Goal: Transaction & Acquisition: Subscribe to service/newsletter

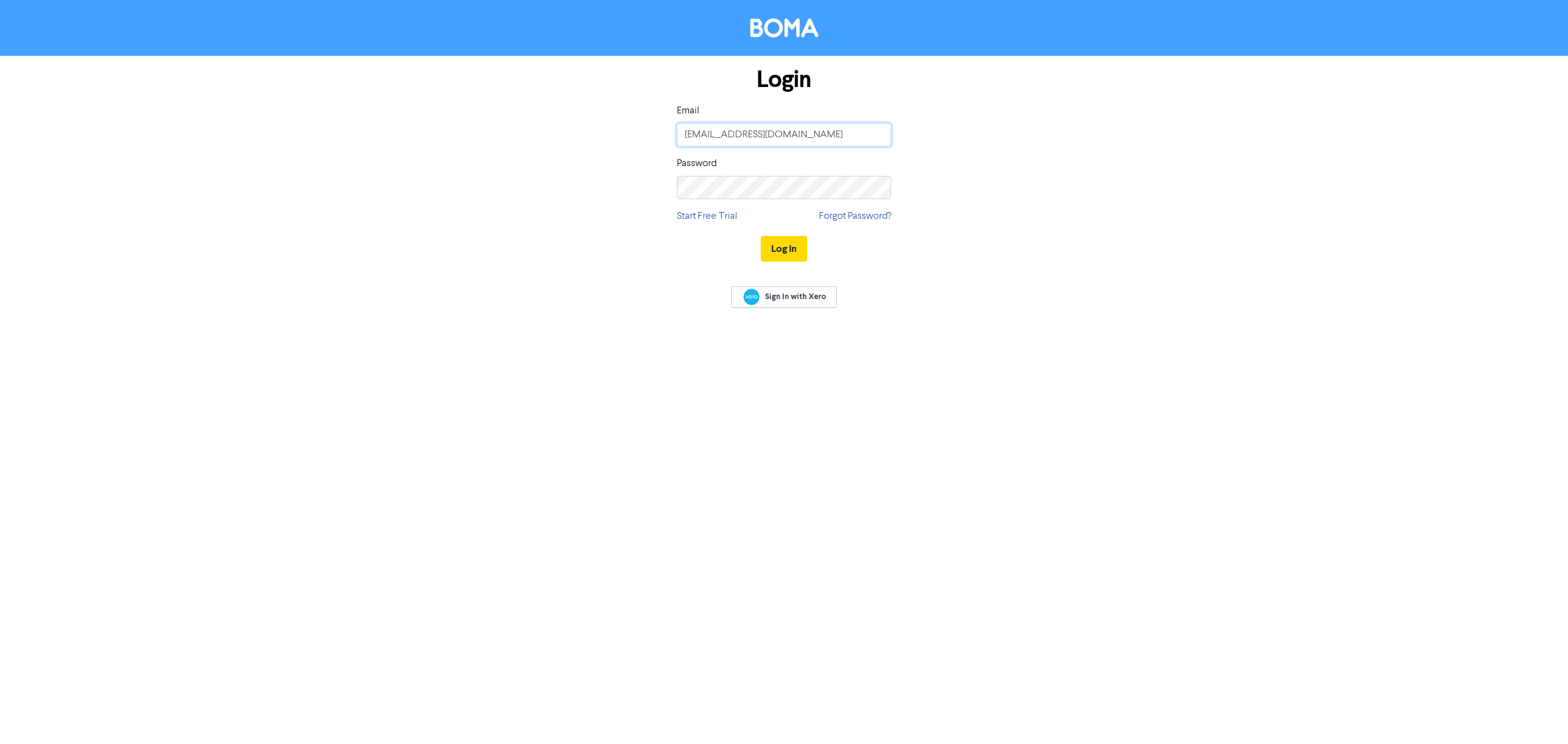
type input "[PERSON_NAME][EMAIL_ADDRESS][DOMAIN_NAME]"
click at [784, 246] on button "Log In" at bounding box center [784, 249] width 47 height 26
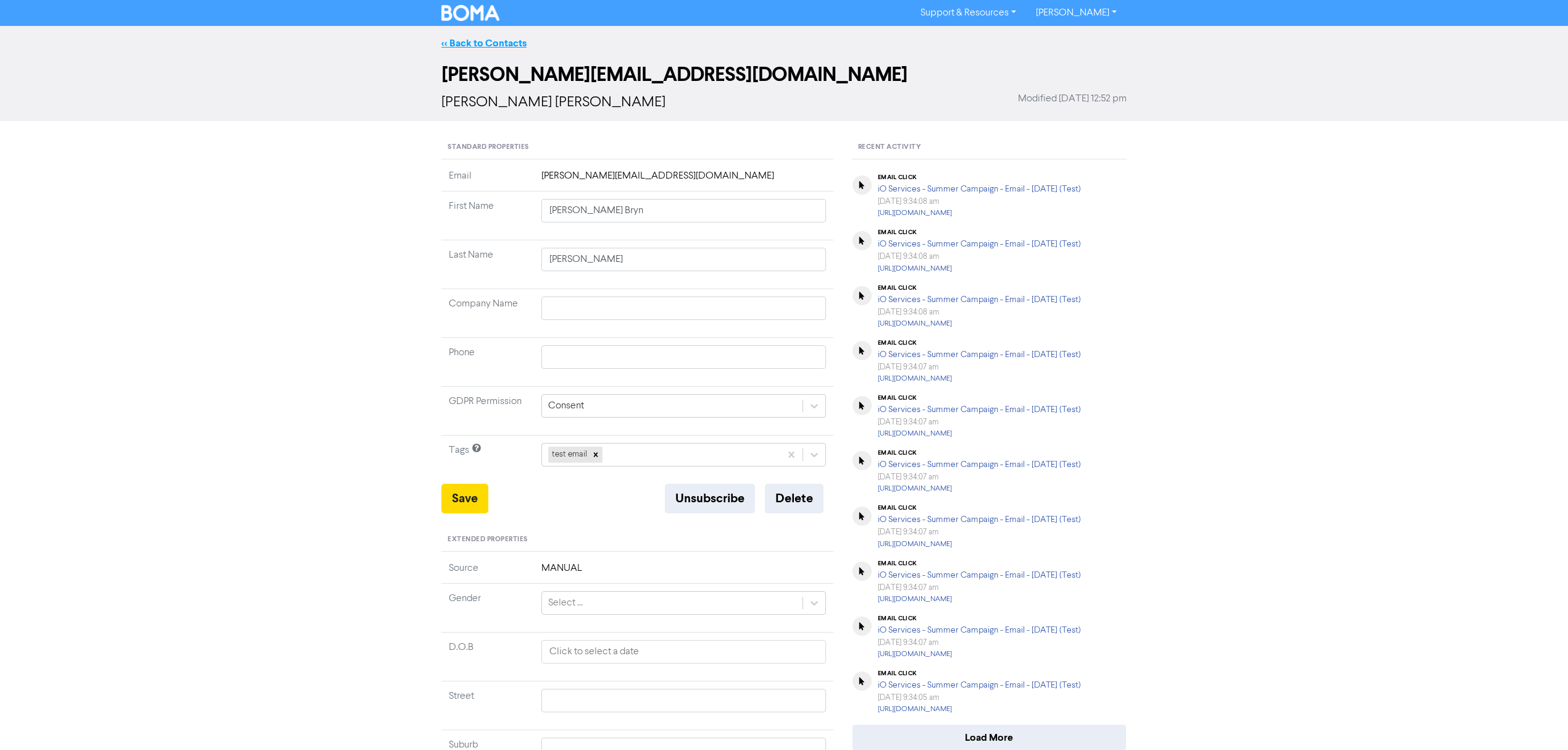
click at [469, 40] on link "<< Back to Contacts" at bounding box center [483, 43] width 85 height 12
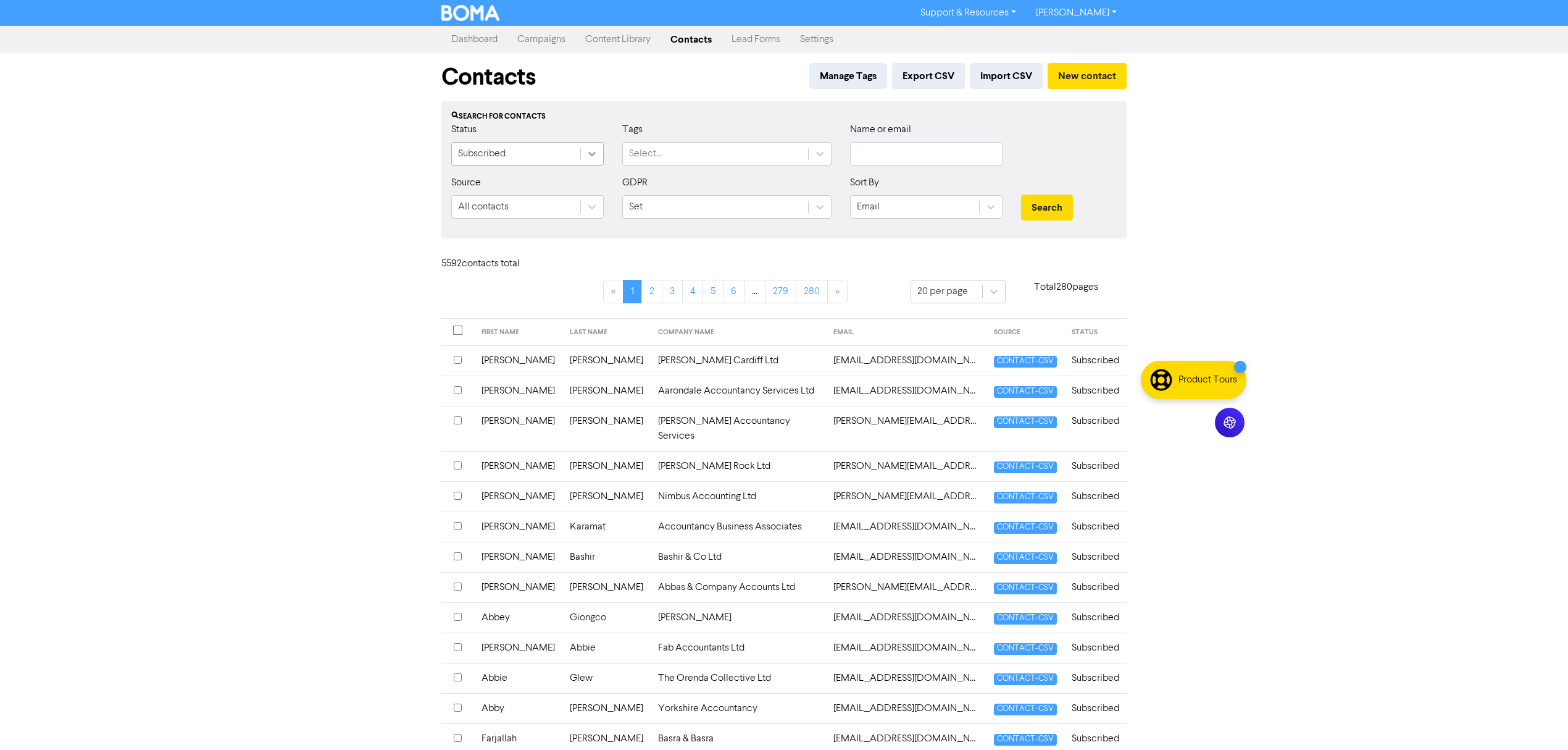
click at [596, 156] on icon at bounding box center [592, 154] width 12 height 12
click at [561, 189] on div "All contacts" at bounding box center [527, 186] width 152 height 25
click at [879, 154] on input "text" at bounding box center [926, 153] width 152 height 23
click at [820, 205] on icon at bounding box center [820, 207] width 12 height 12
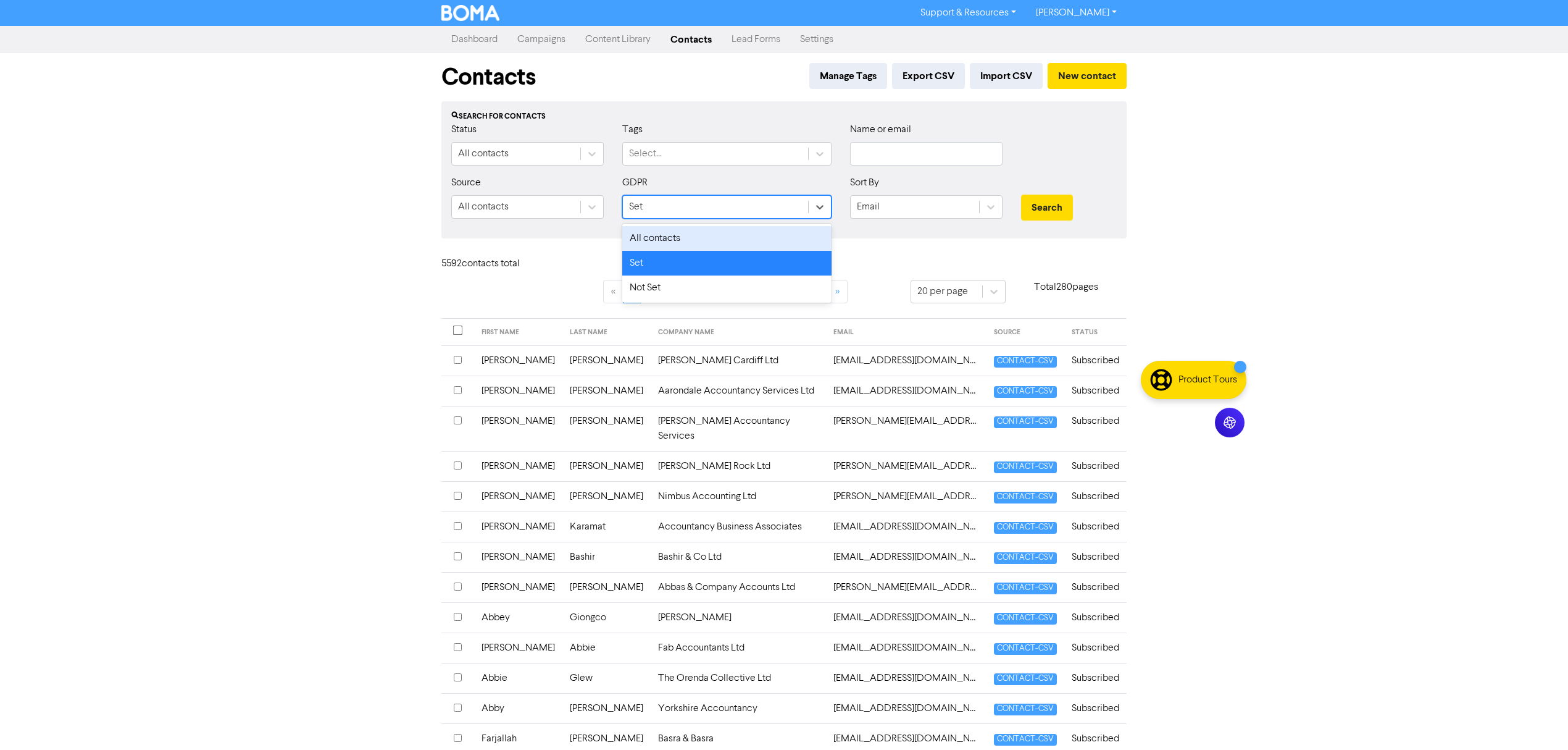
click at [775, 237] on div "All contacts" at bounding box center [727, 239] width 209 height 25
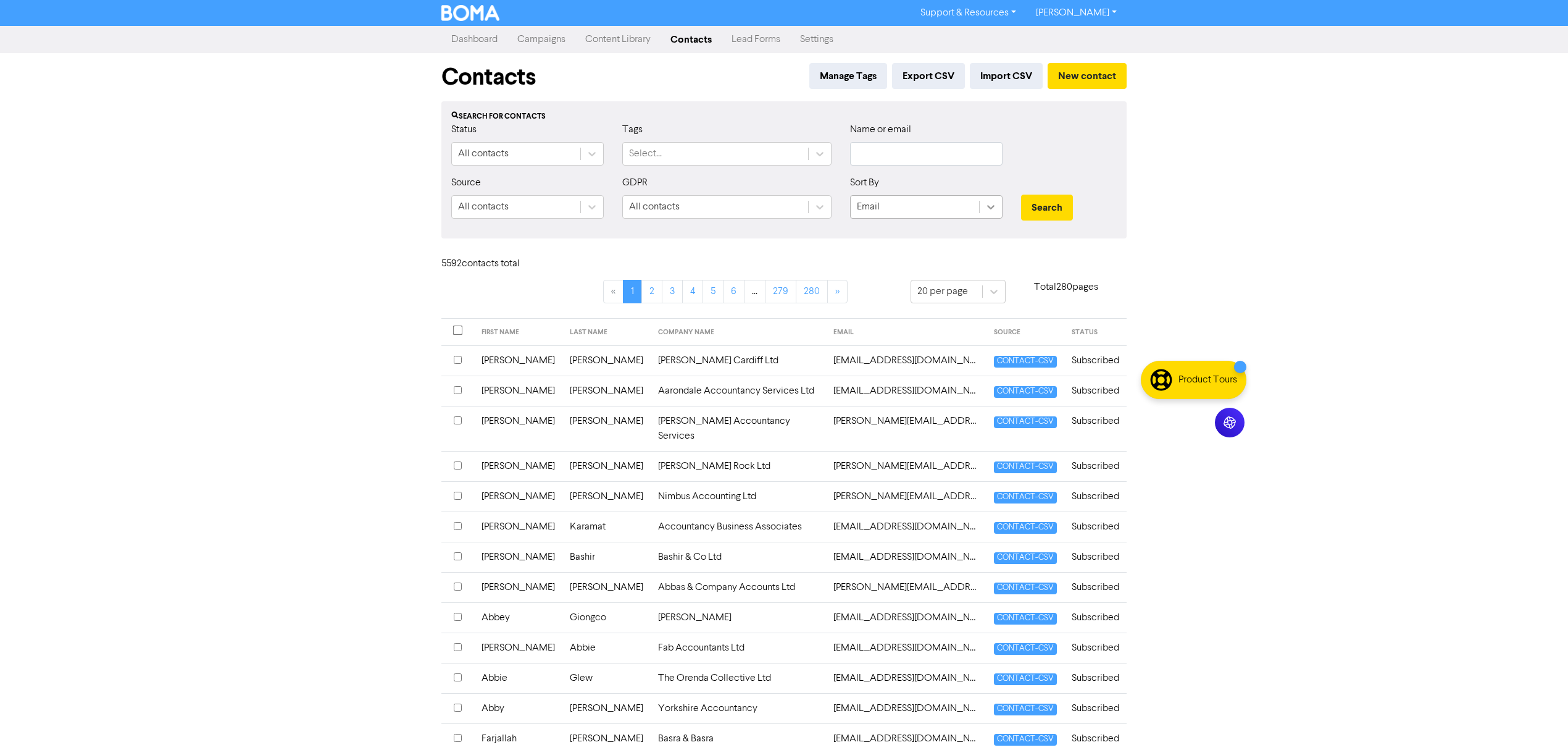
click at [983, 211] on div at bounding box center [991, 206] width 22 height 22
click at [939, 290] on div "Last Name" at bounding box center [926, 288] width 152 height 25
click at [887, 149] on input "text" at bounding box center [926, 153] width 152 height 23
click at [1021, 195] on button "Search" at bounding box center [1046, 208] width 52 height 26
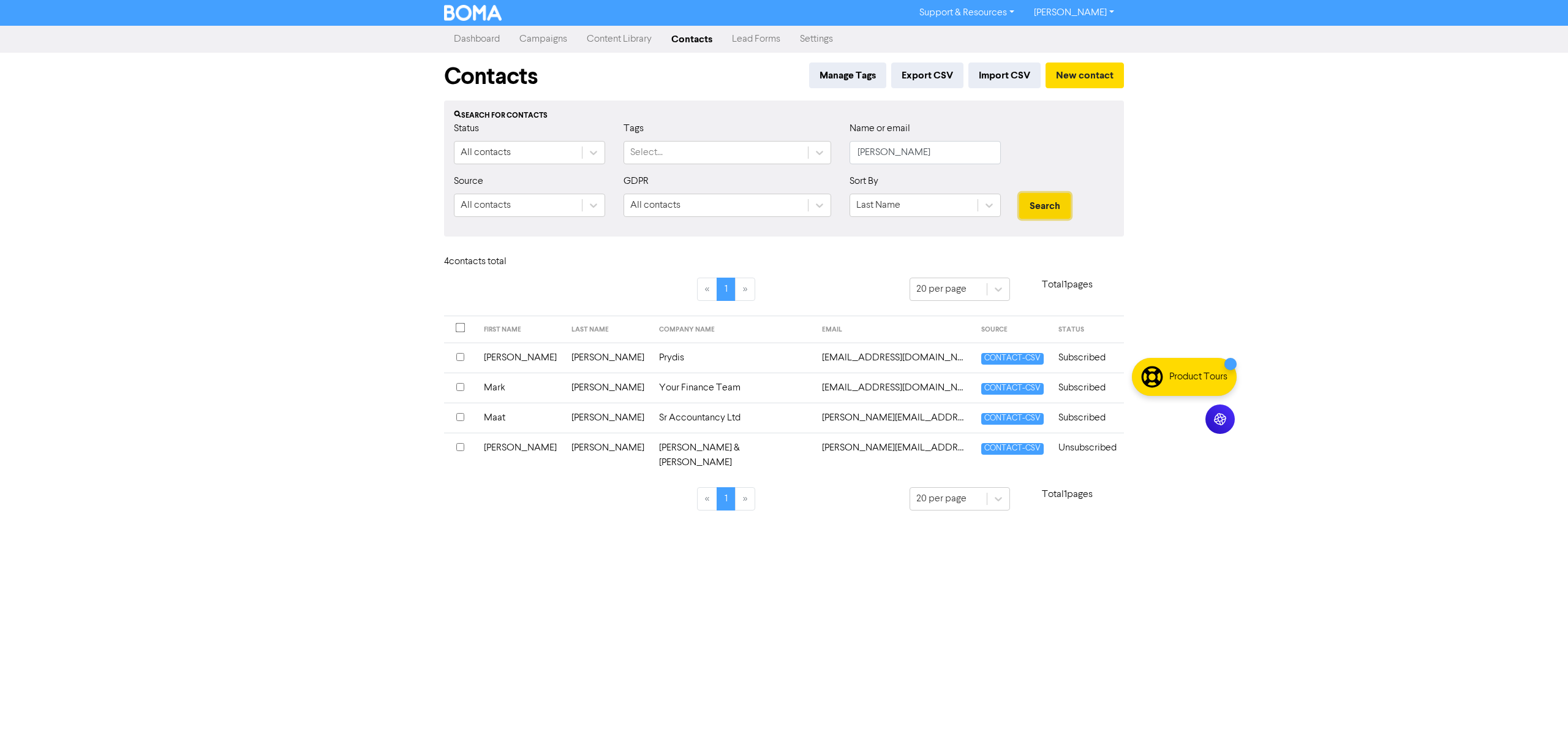
click at [1037, 207] on button "Search" at bounding box center [1044, 206] width 51 height 26
click at [934, 152] on input "[PERSON_NAME]" at bounding box center [925, 152] width 151 height 23
drag, startPoint x: 934, startPoint y: 152, endPoint x: 785, endPoint y: 141, distance: 149.4
click at [785, 141] on div "Status All contacts Tags Select... Name or email [PERSON_NAME]" at bounding box center [784, 147] width 679 height 53
click at [1019, 193] on button "Search" at bounding box center [1044, 206] width 51 height 26
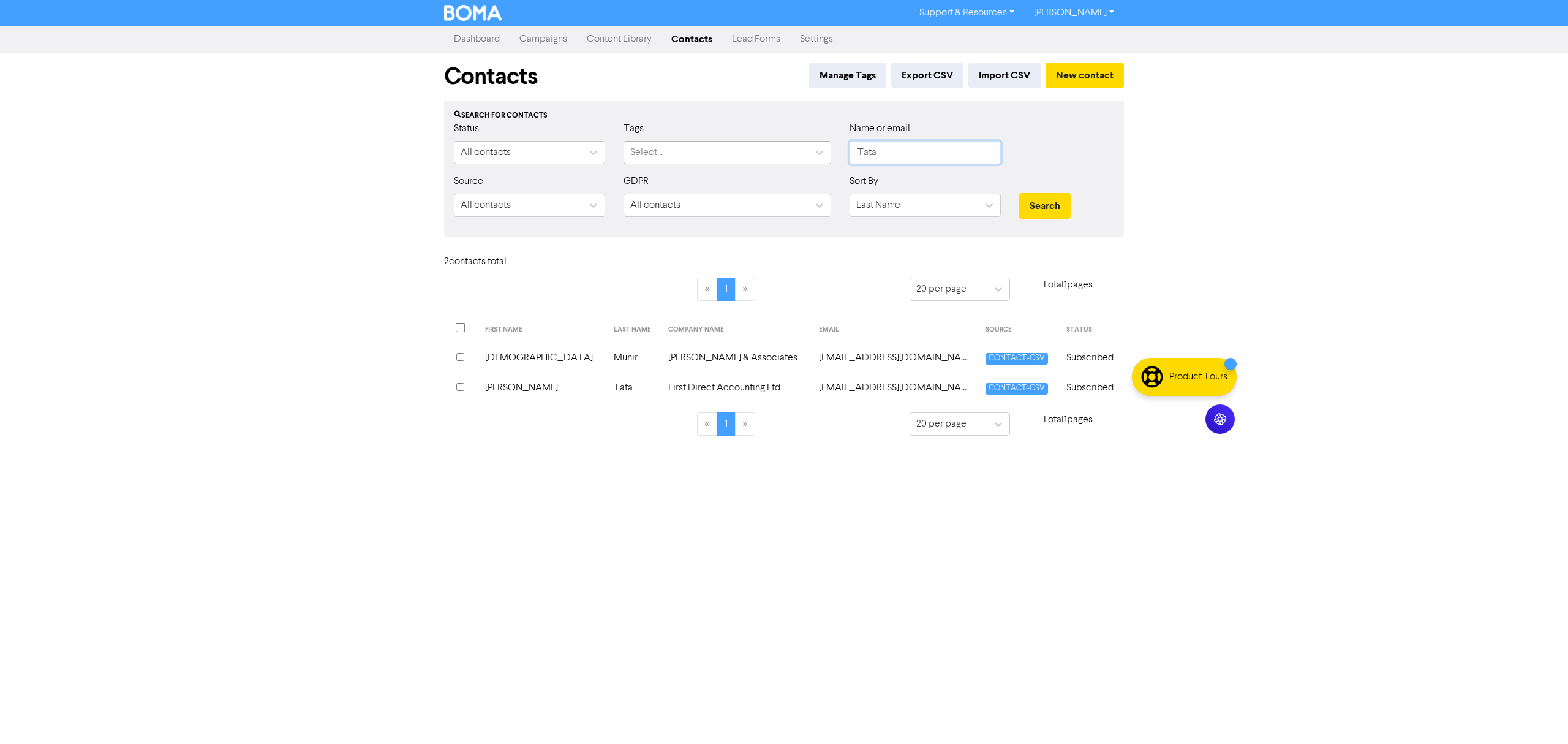
drag, startPoint x: 968, startPoint y: 153, endPoint x: 781, endPoint y: 147, distance: 187.1
click at [781, 147] on div "Status All contacts Tags Select... Name or email Tata" at bounding box center [784, 147] width 679 height 53
type input "[PERSON_NAME]"
click at [1019, 193] on button "Search" at bounding box center [1044, 206] width 51 height 26
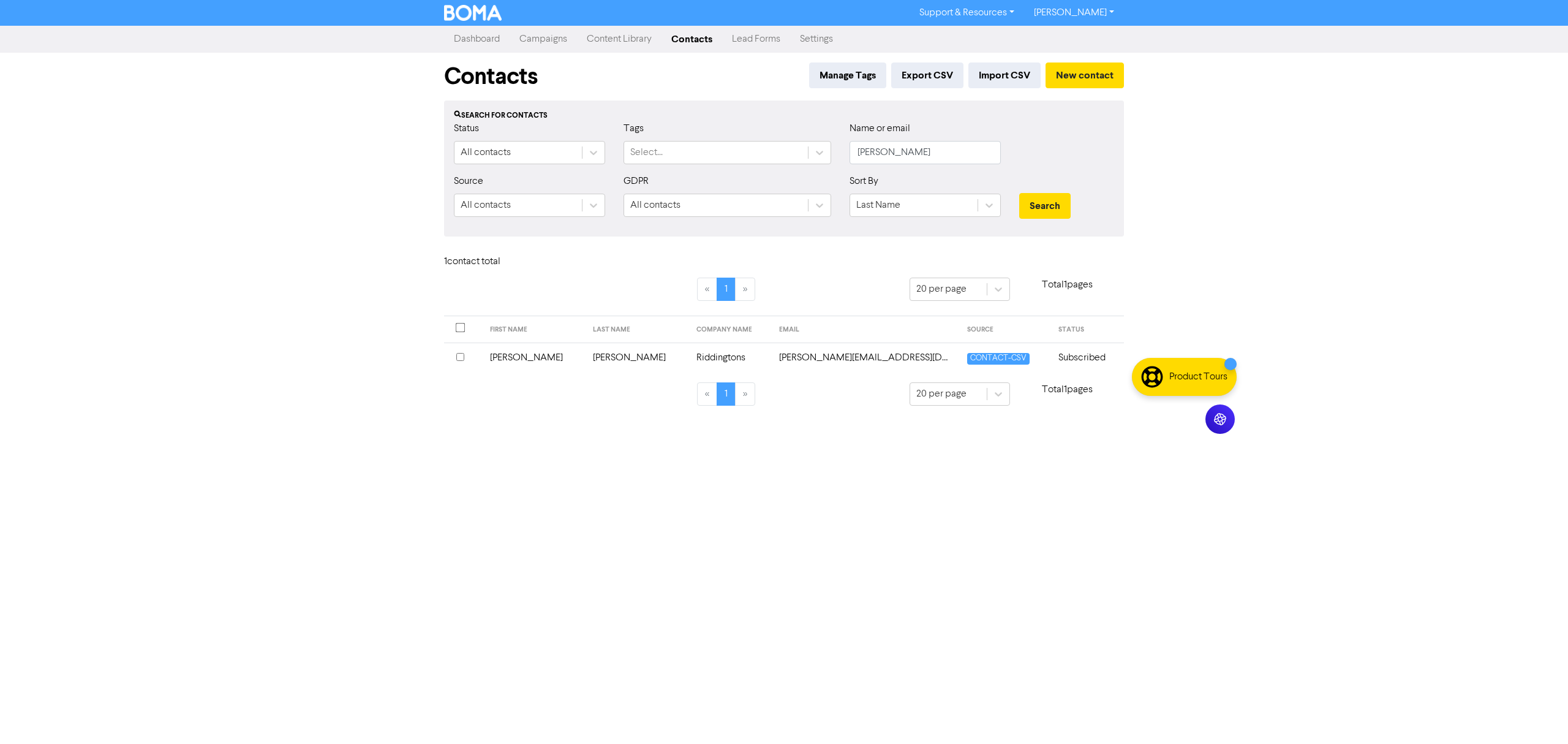
click at [547, 37] on link "Campaigns" at bounding box center [543, 39] width 67 height 24
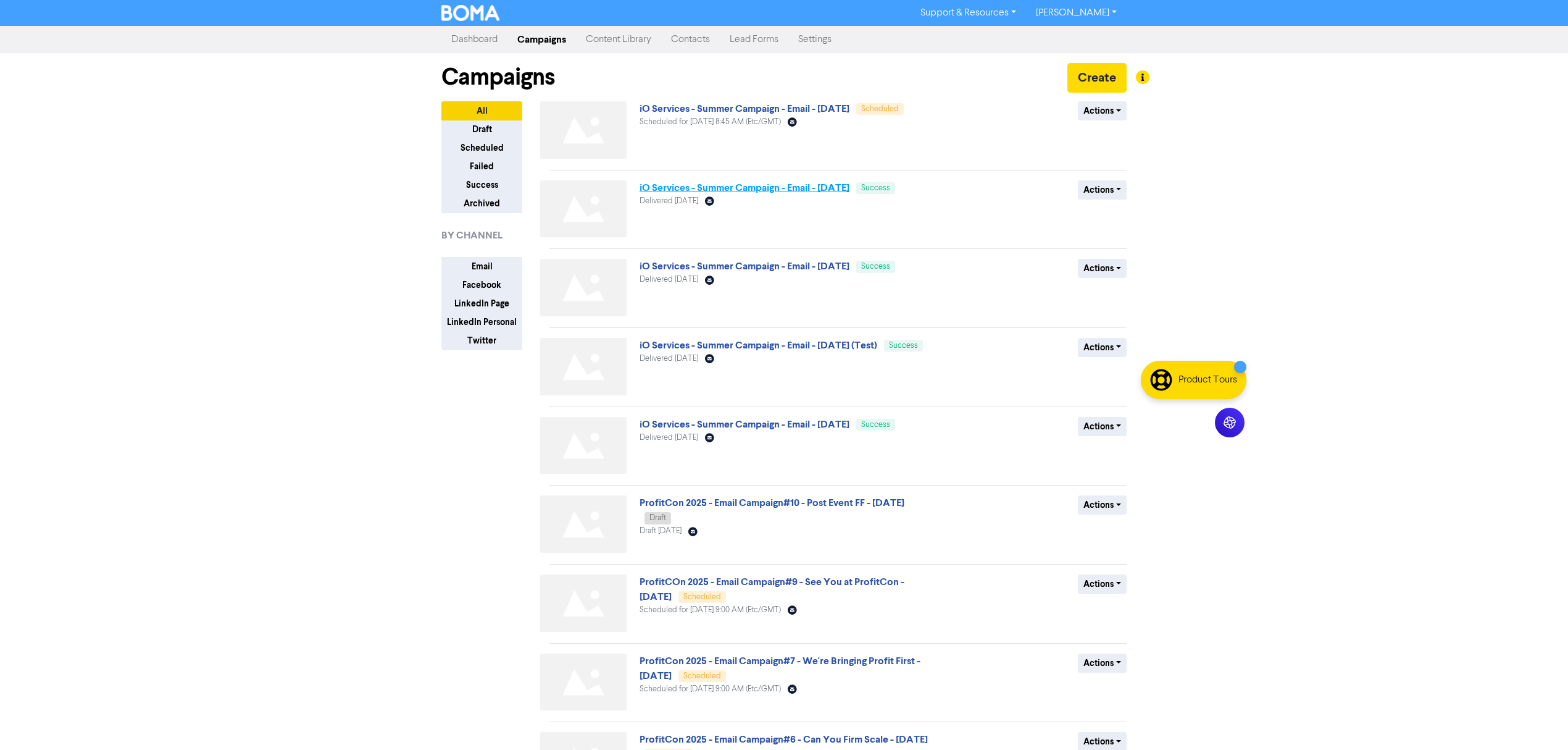
click at [811, 186] on link "iO Services - Summer Campaign - Email - [DATE]" at bounding box center [744, 188] width 210 height 12
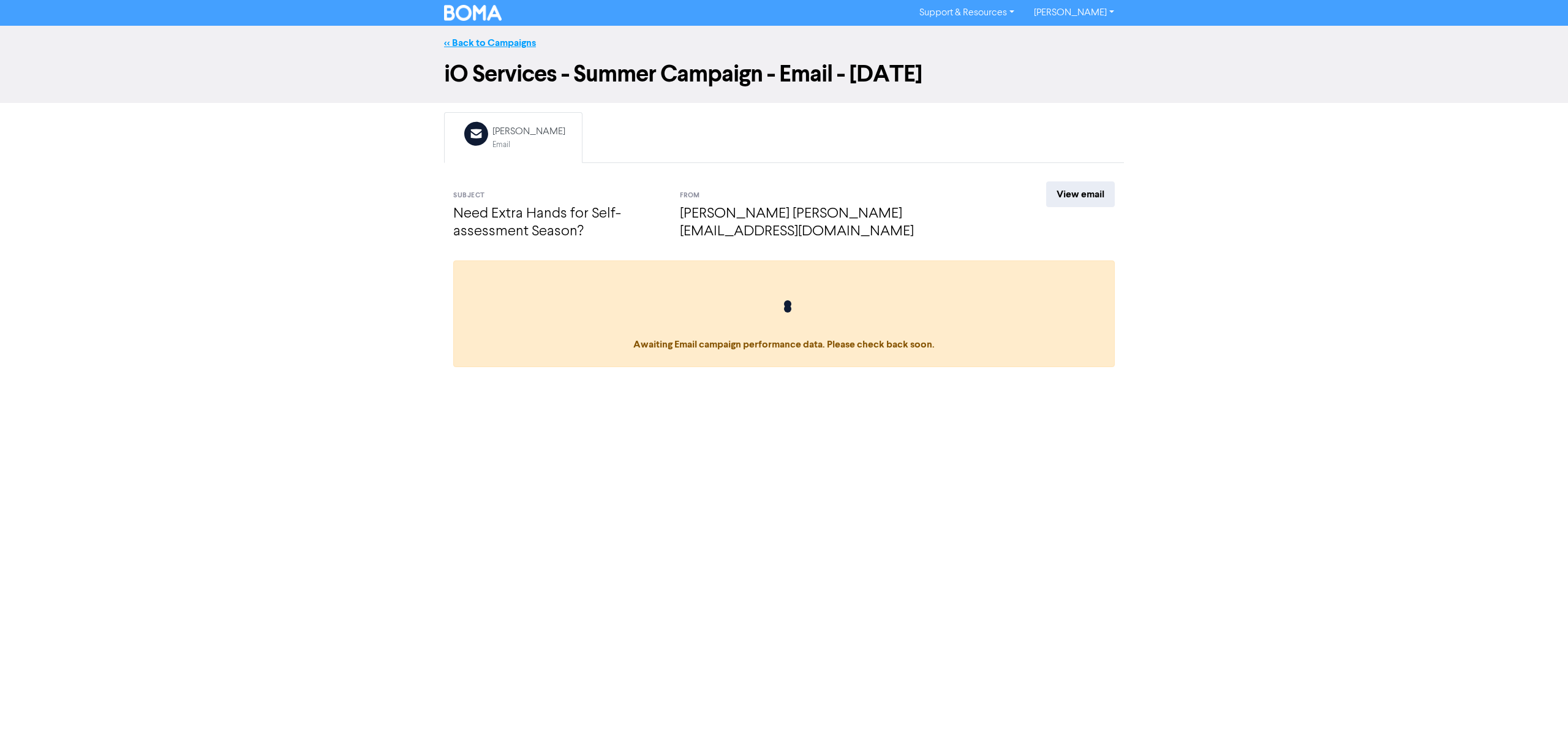
click at [496, 47] on link "<< Back to Campaigns" at bounding box center [490, 43] width 92 height 12
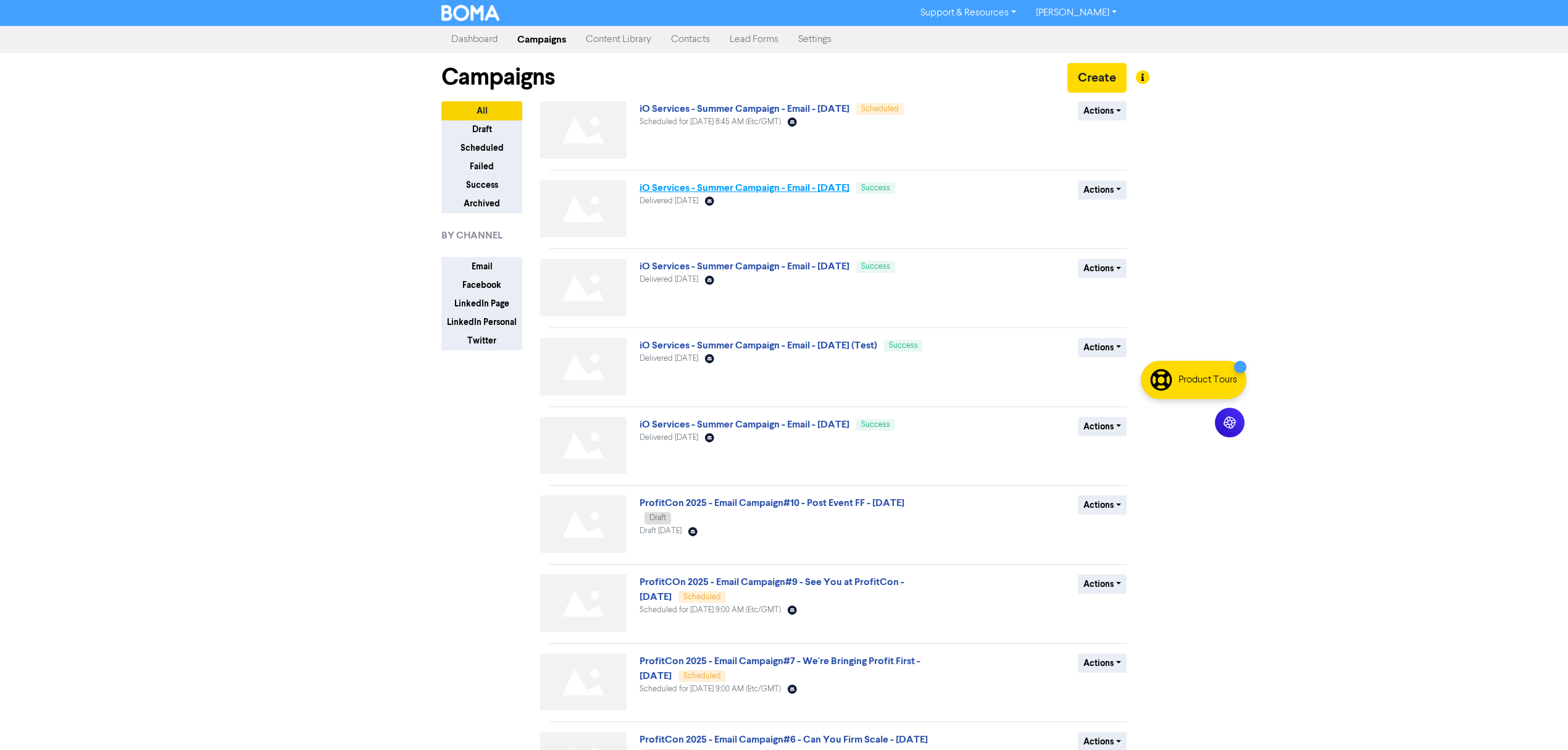
click at [825, 191] on link "iO Services - Summer Campaign - Email - [DATE]" at bounding box center [744, 188] width 210 height 12
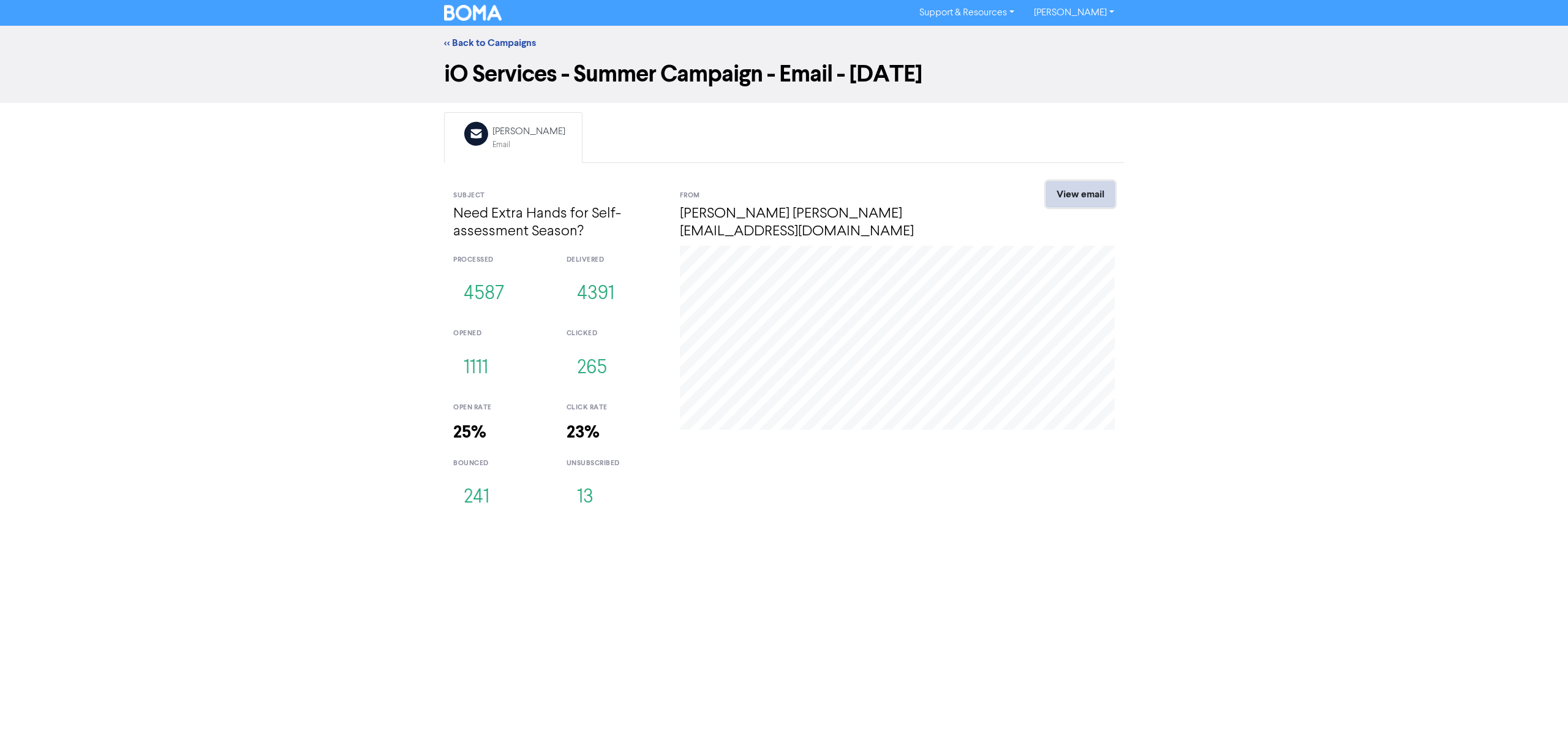
click at [1096, 199] on link "View email" at bounding box center [1081, 194] width 69 height 26
click at [468, 365] on button "1111" at bounding box center [475, 368] width 45 height 40
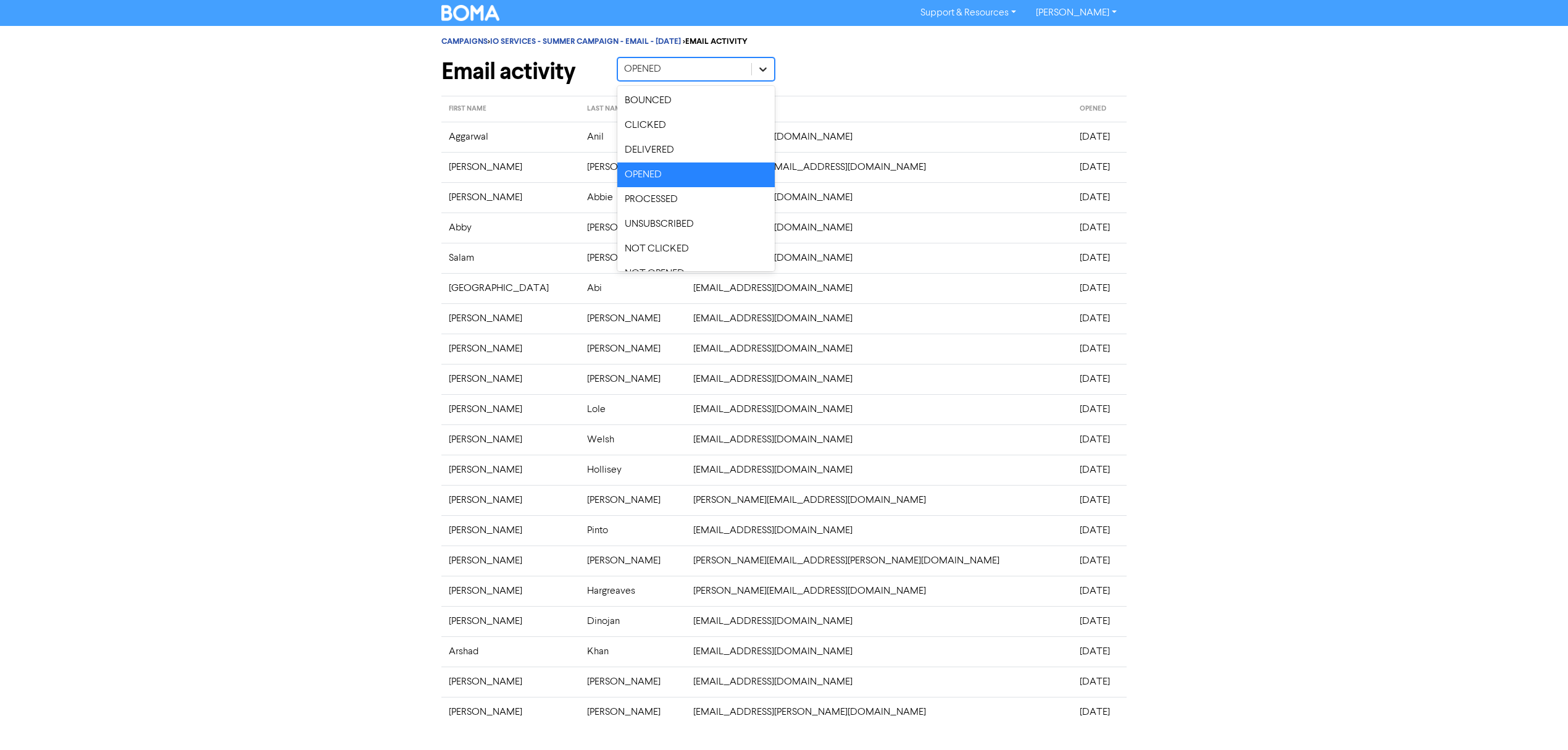
click at [761, 67] on icon at bounding box center [763, 69] width 12 height 12
click at [854, 79] on div "Email activity option OPENED focused, 4 of 8. 8 results available. Use Up and D…" at bounding box center [784, 74] width 704 height 33
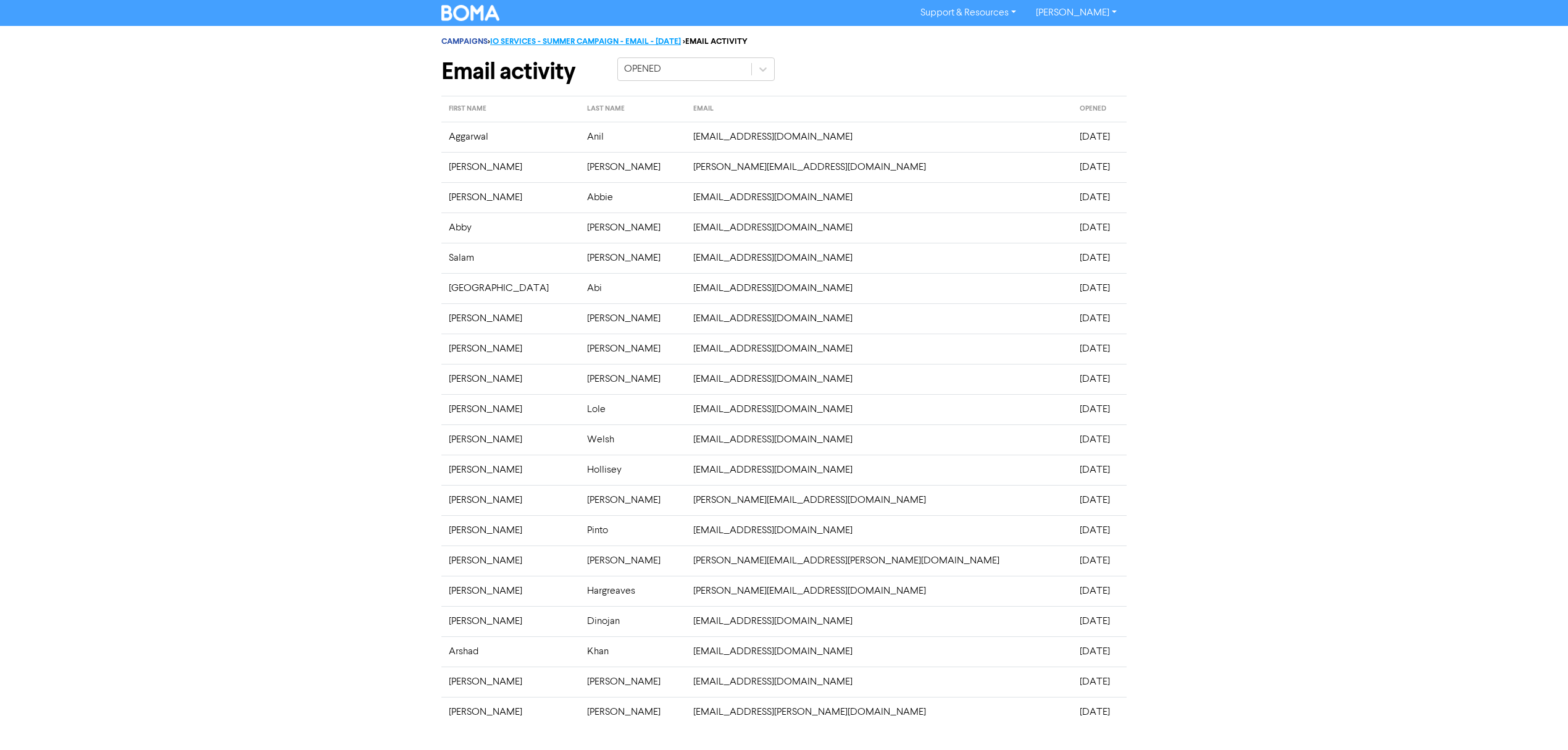
click at [642, 40] on link "IO SERVICES - SUMMER CAMPAIGN - EMAIL - [DATE]" at bounding box center [586, 41] width 191 height 10
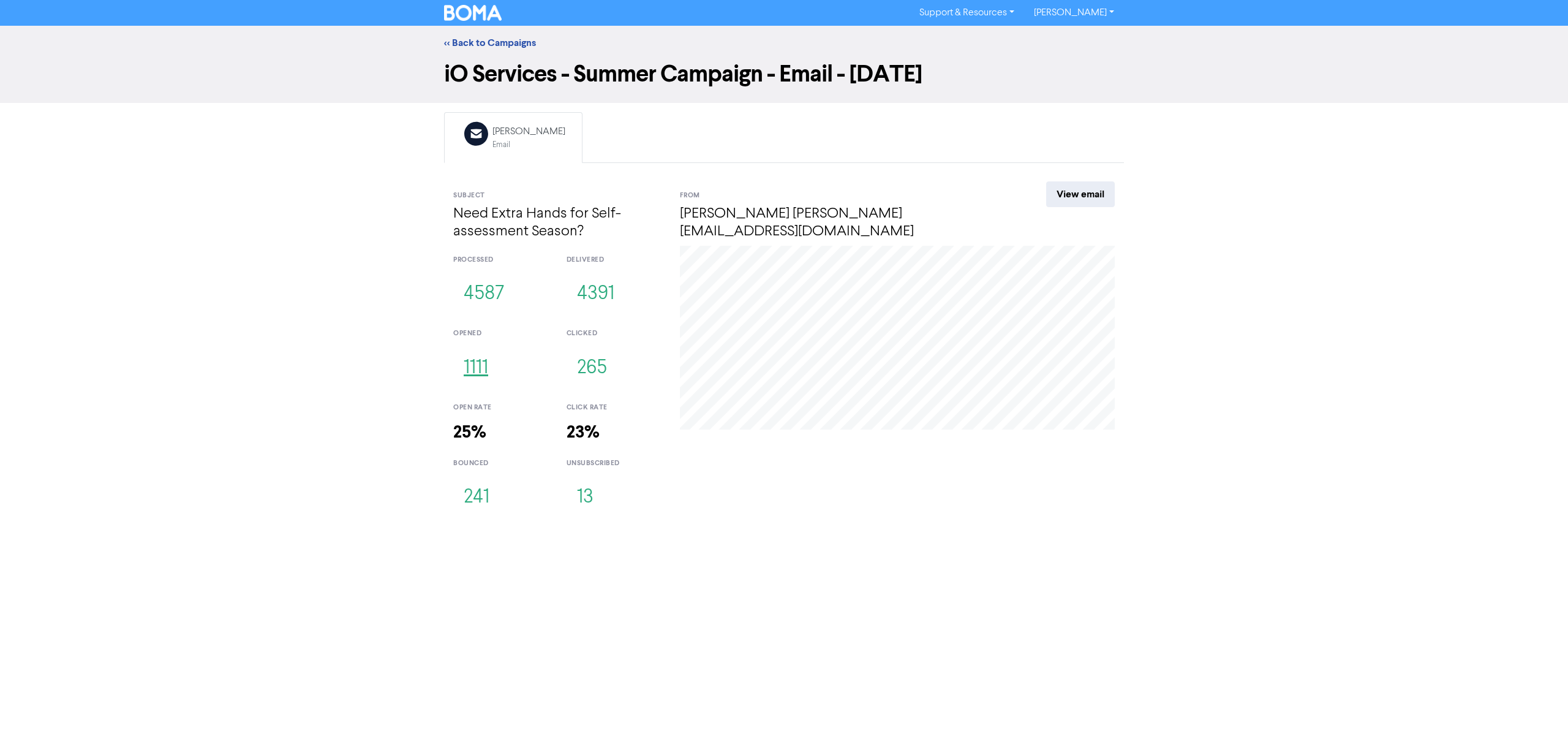
click at [474, 370] on button "1111" at bounding box center [475, 368] width 45 height 40
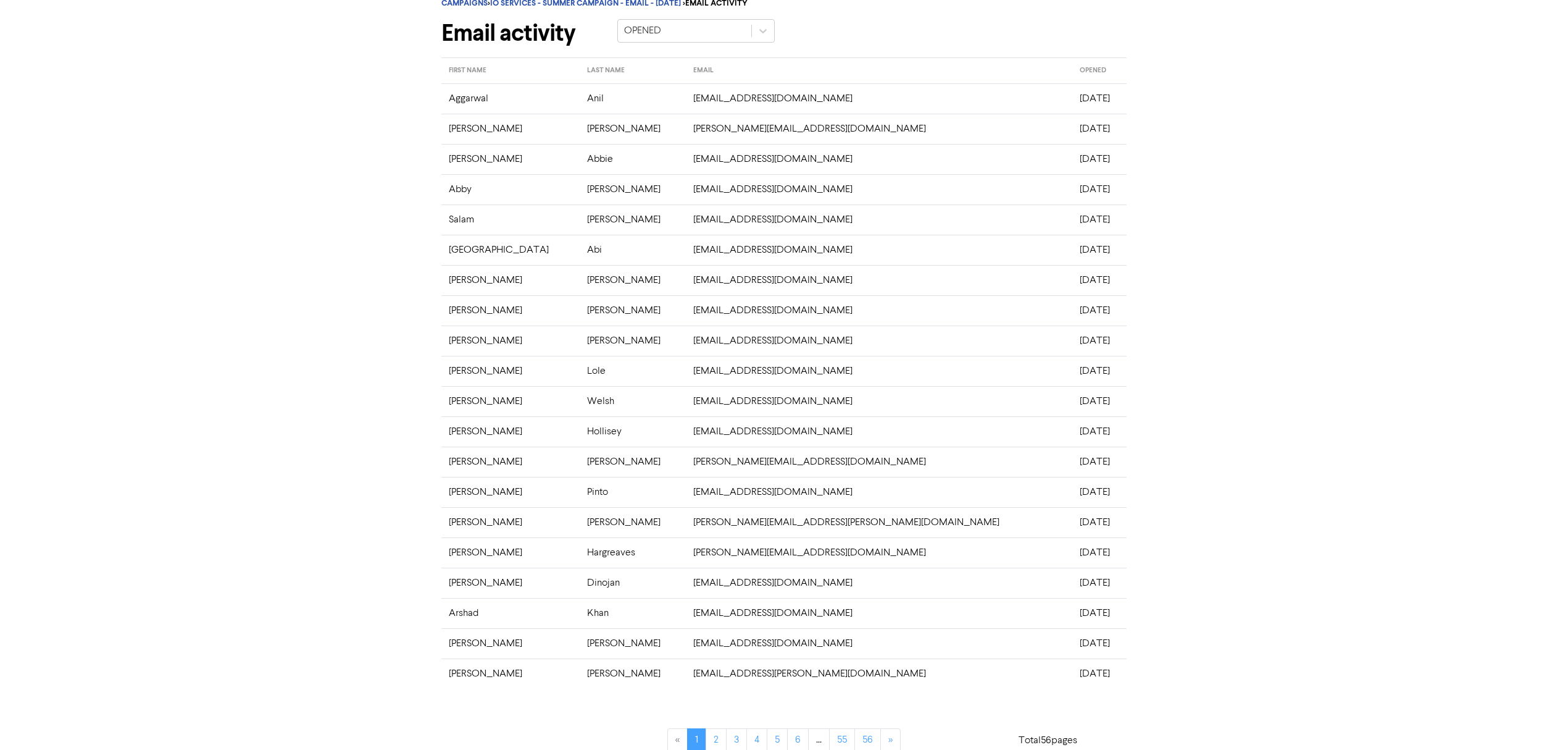
scroll to position [59, 0]
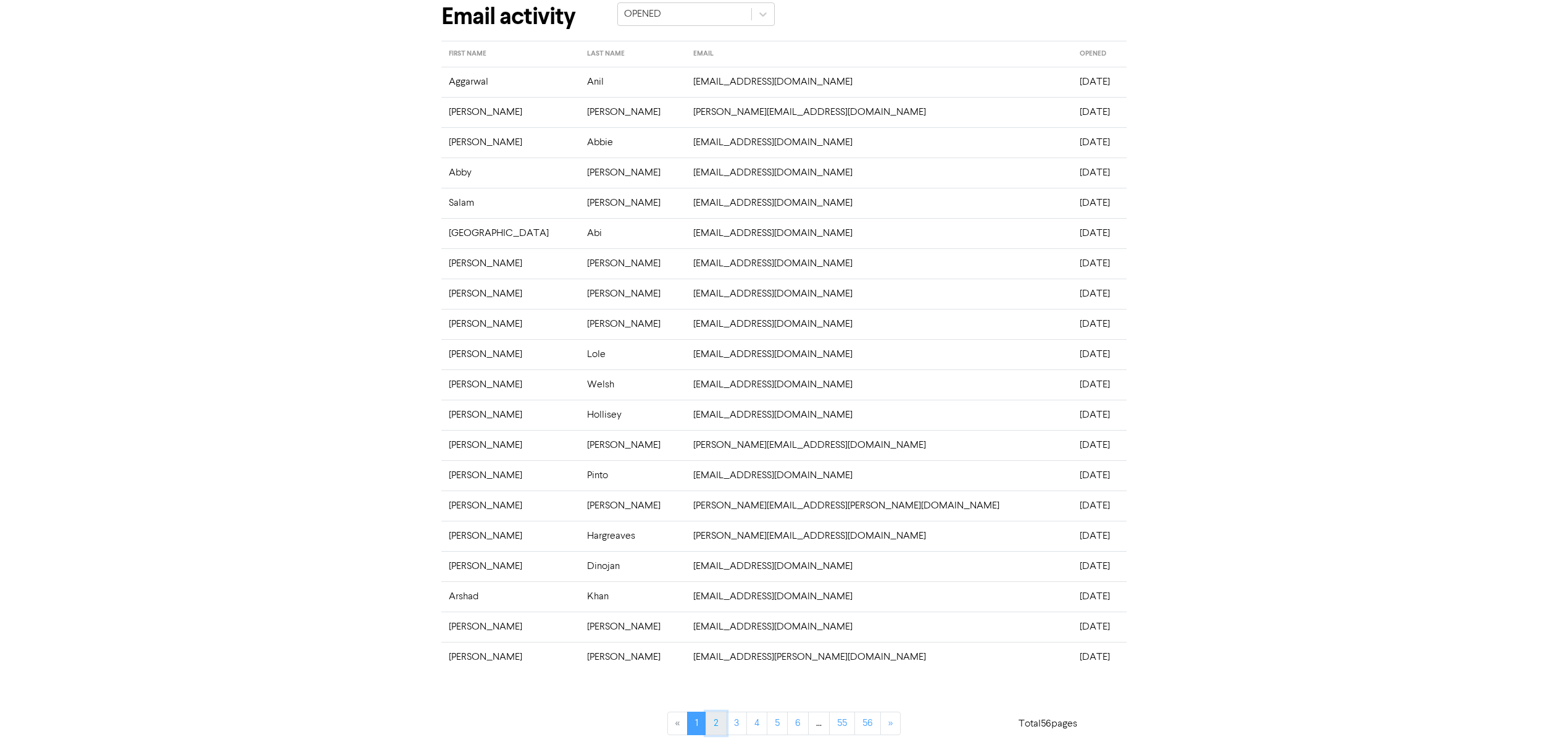
click at [712, 725] on link "2" at bounding box center [716, 723] width 21 height 23
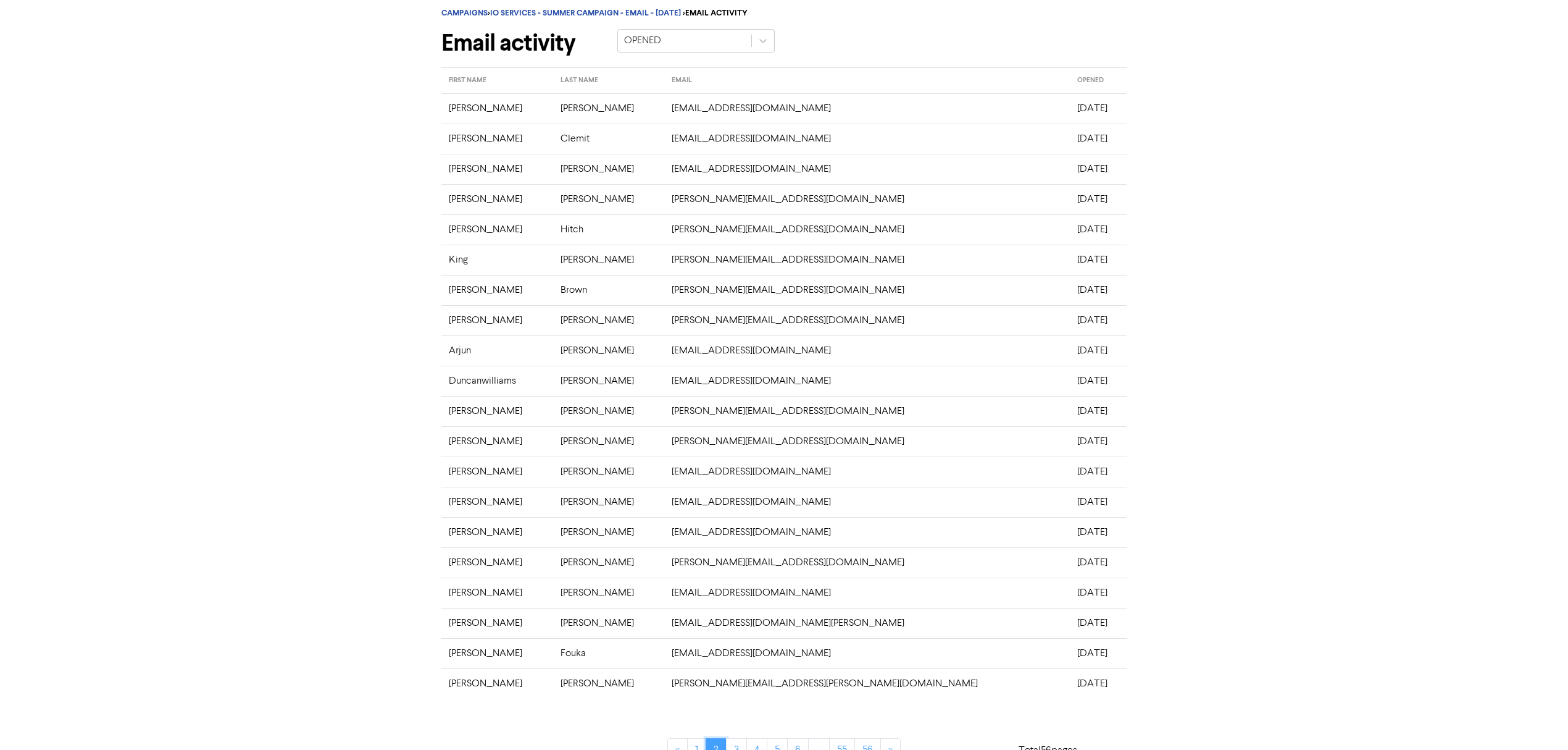
scroll to position [0, 0]
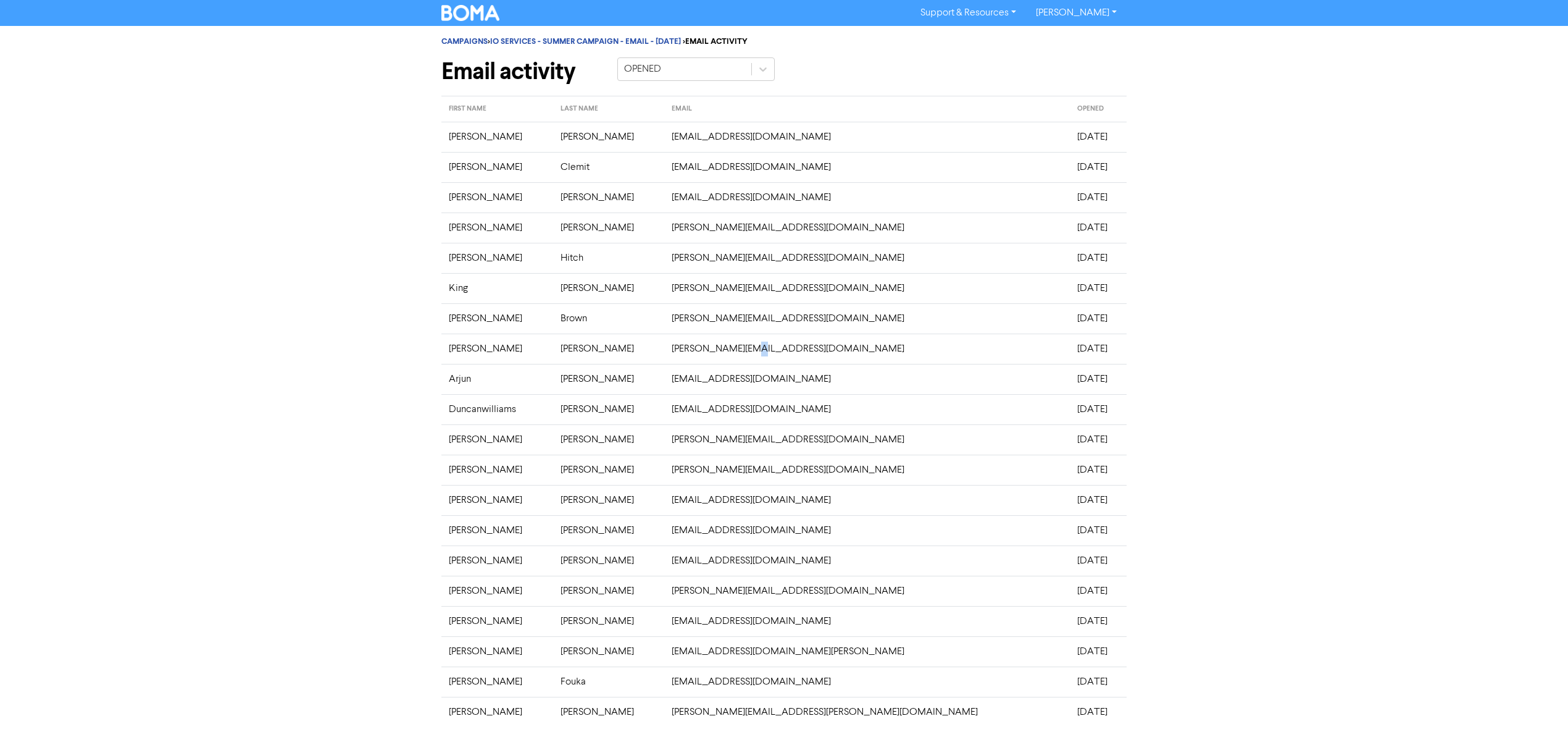
drag, startPoint x: 738, startPoint y: 346, endPoint x: 703, endPoint y: 317, distance: 45.5
click at [715, 323] on tbody "[PERSON_NAME] [EMAIL_ADDRESS][DOMAIN_NAME] [DATE] [PERSON_NAME] [EMAIL_ADDRESS]…" at bounding box center [784, 424] width 685 height 605
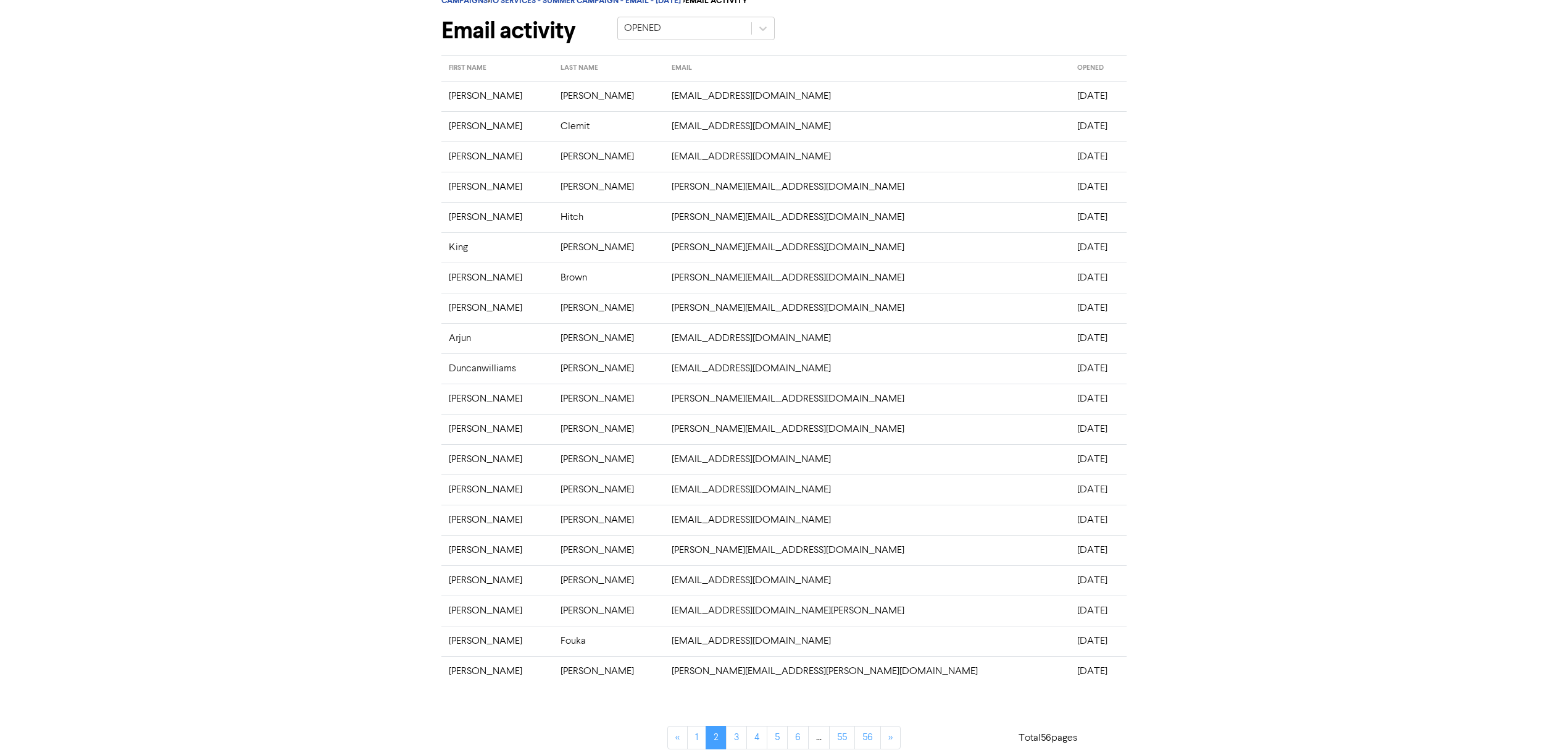
scroll to position [59, 0]
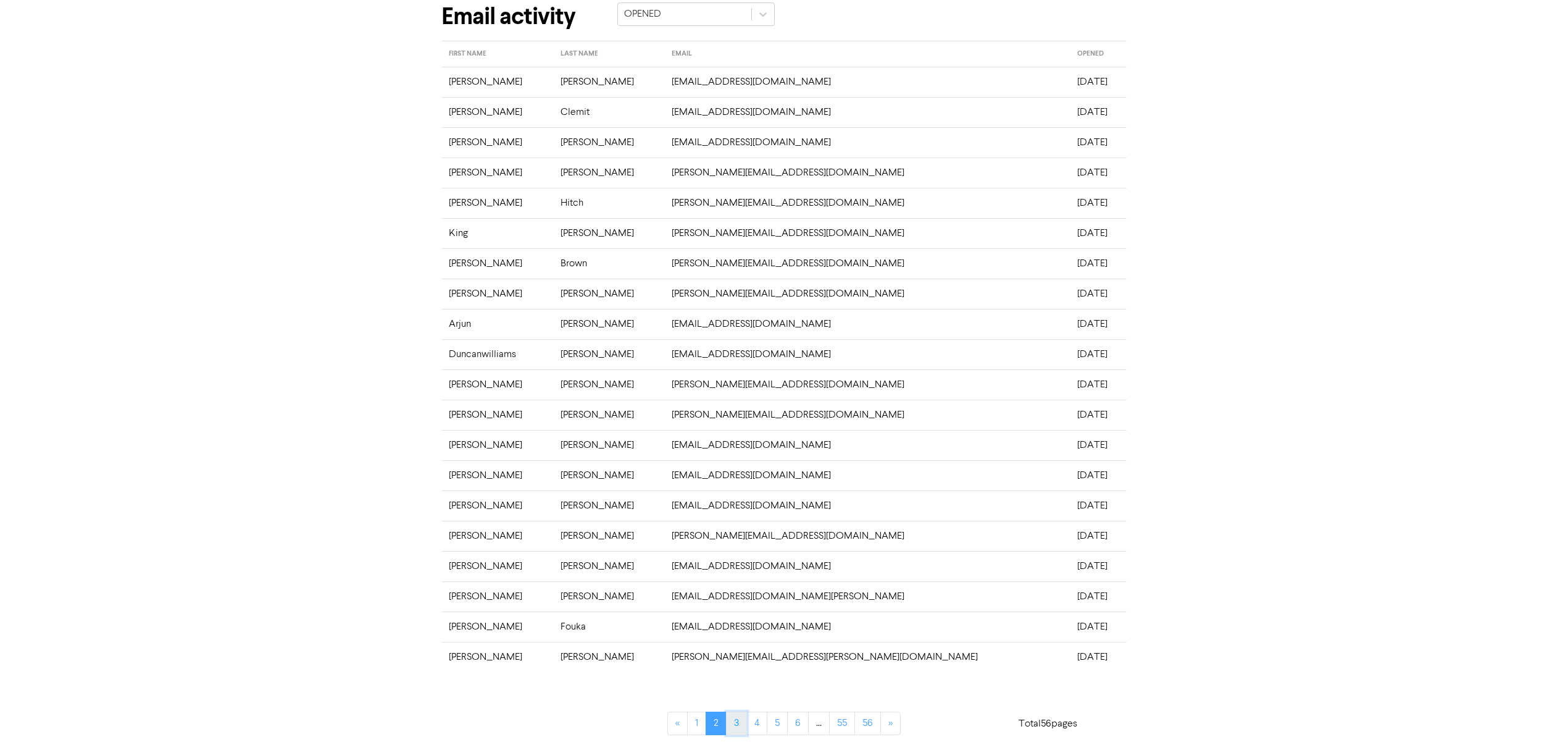
click at [737, 722] on link "3" at bounding box center [736, 723] width 21 height 23
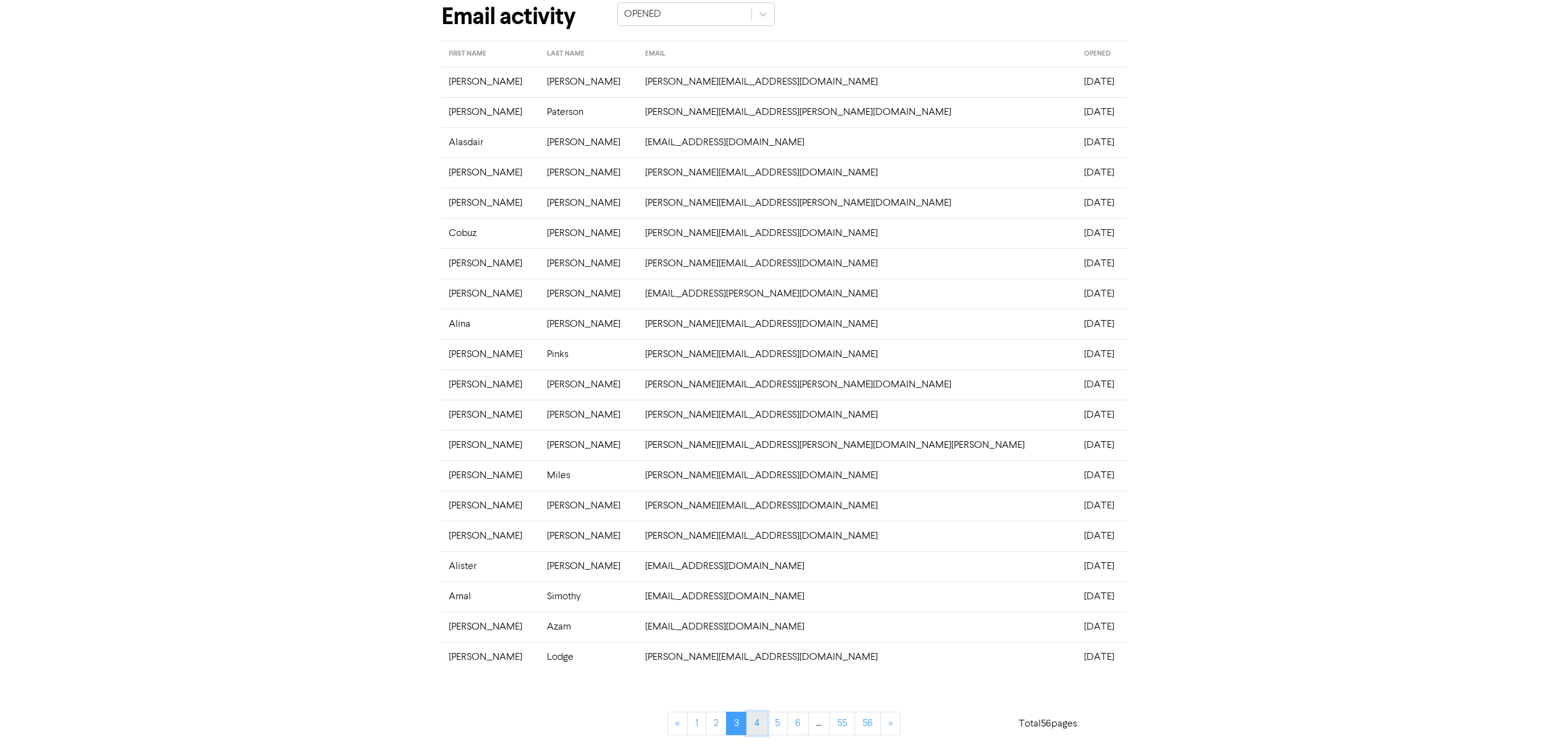
click at [756, 728] on link "4" at bounding box center [757, 723] width 21 height 23
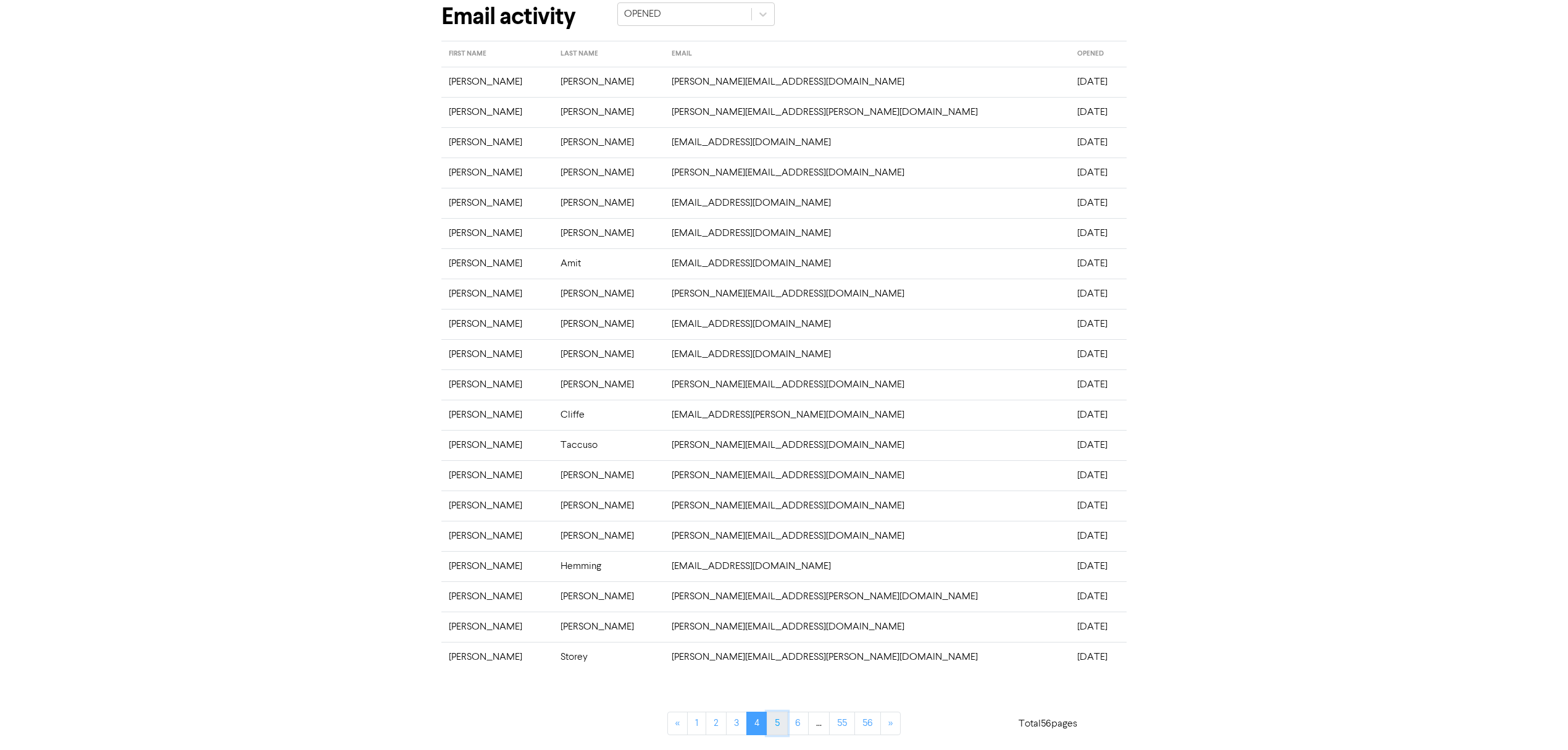
click at [777, 726] on link "5" at bounding box center [777, 723] width 21 height 23
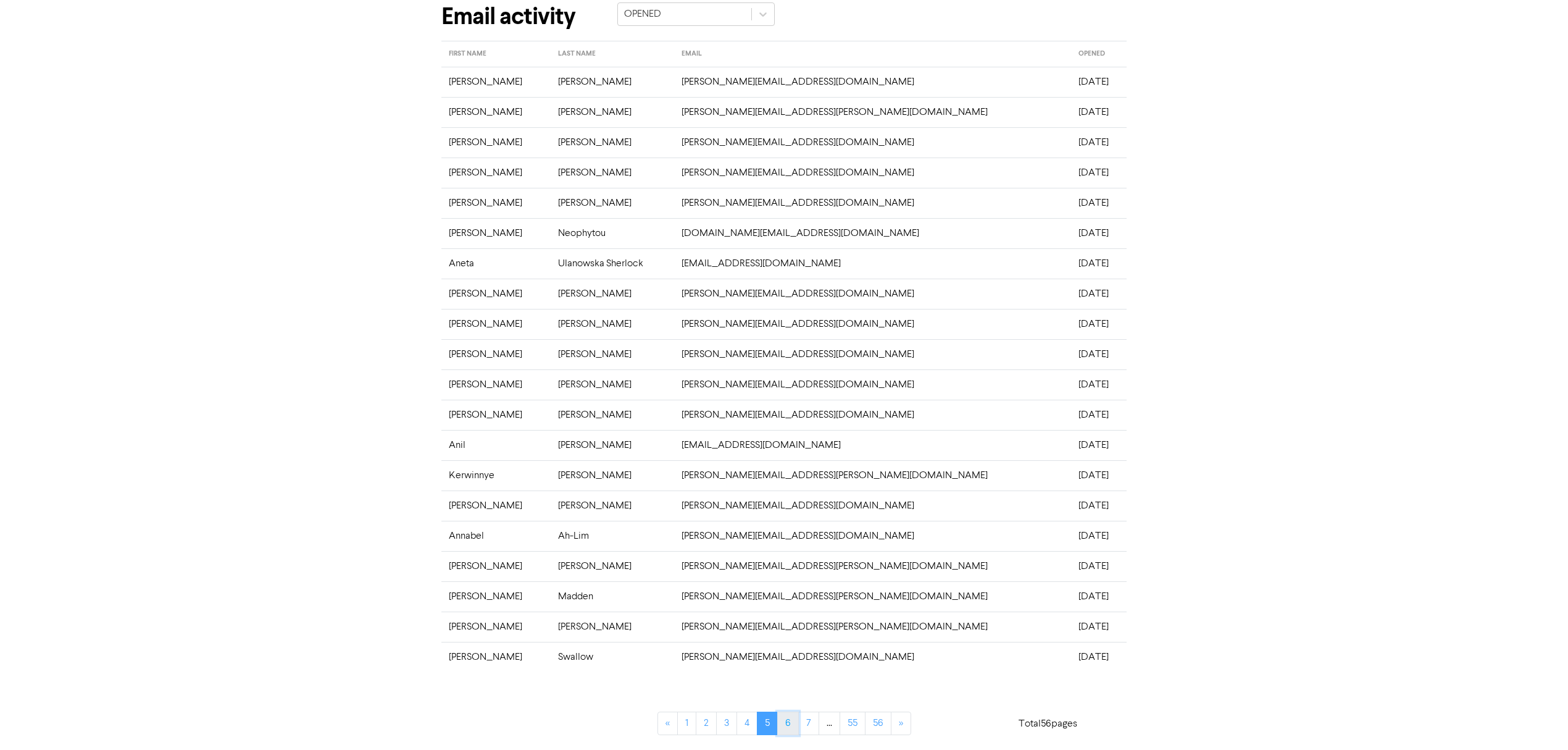
click at [781, 722] on link "6" at bounding box center [788, 723] width 22 height 23
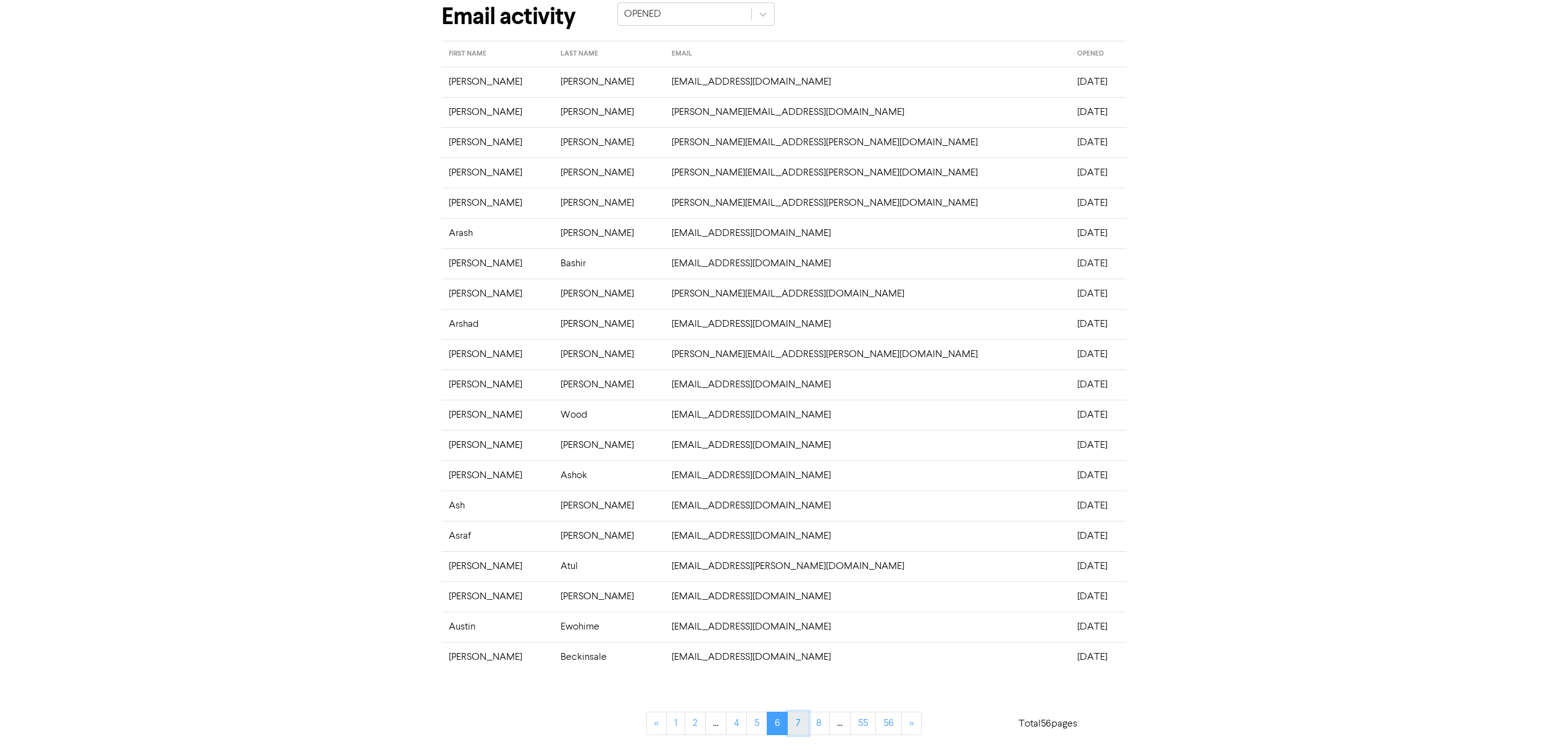
click at [799, 725] on link "7" at bounding box center [797, 723] width 21 height 23
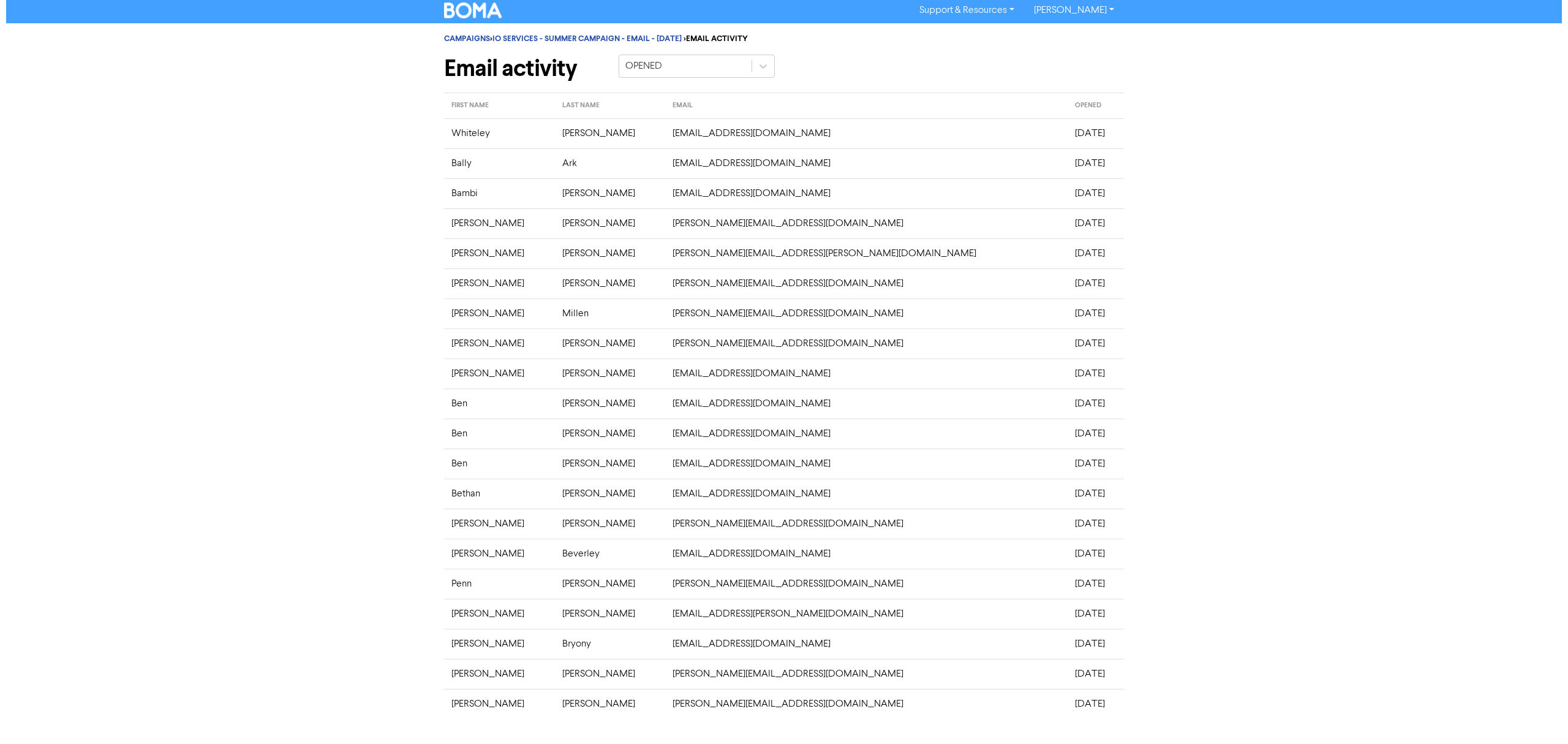
scroll to position [0, 0]
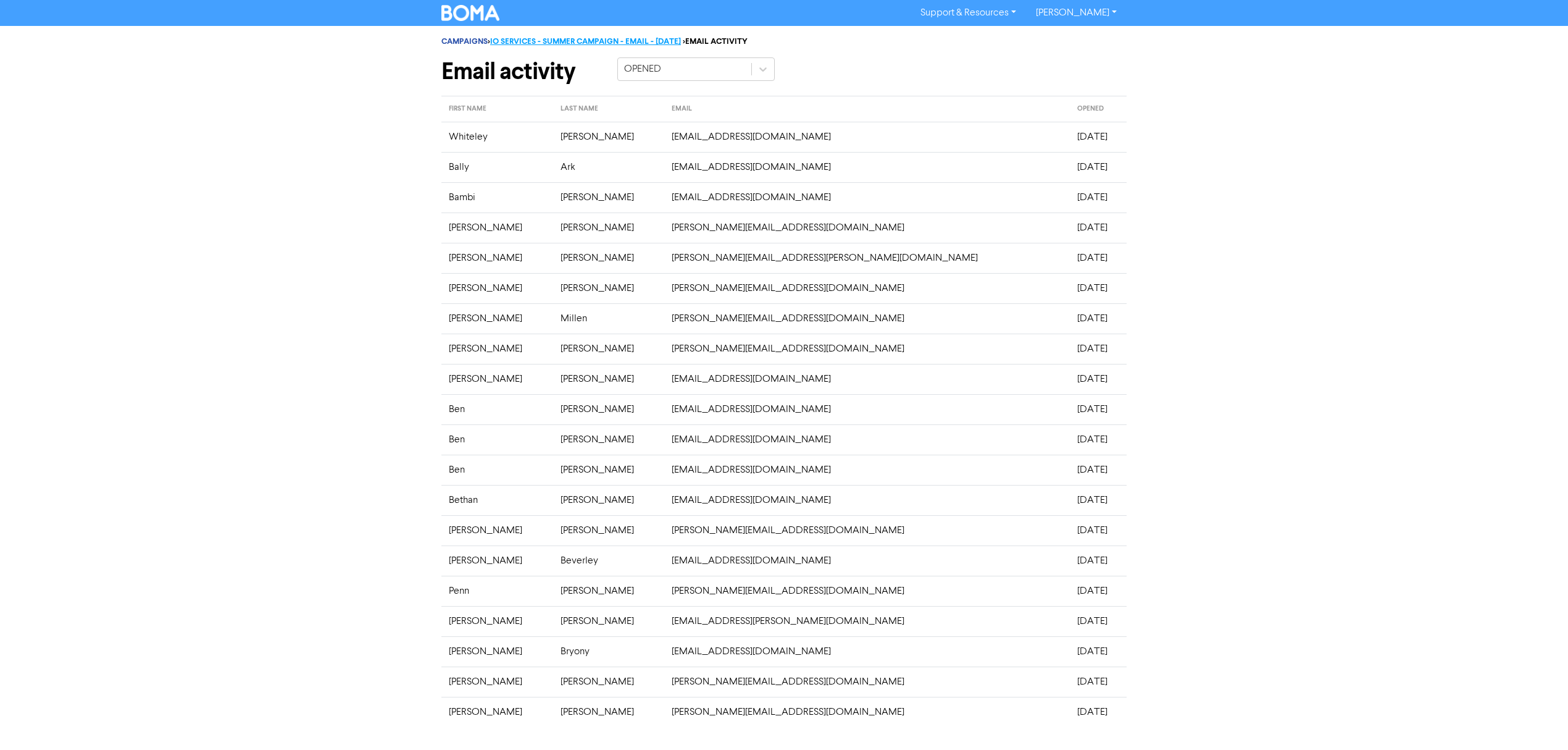
click at [540, 43] on link "IO SERVICES - SUMMER CAMPAIGN - EMAIL - [DATE]" at bounding box center [586, 41] width 191 height 10
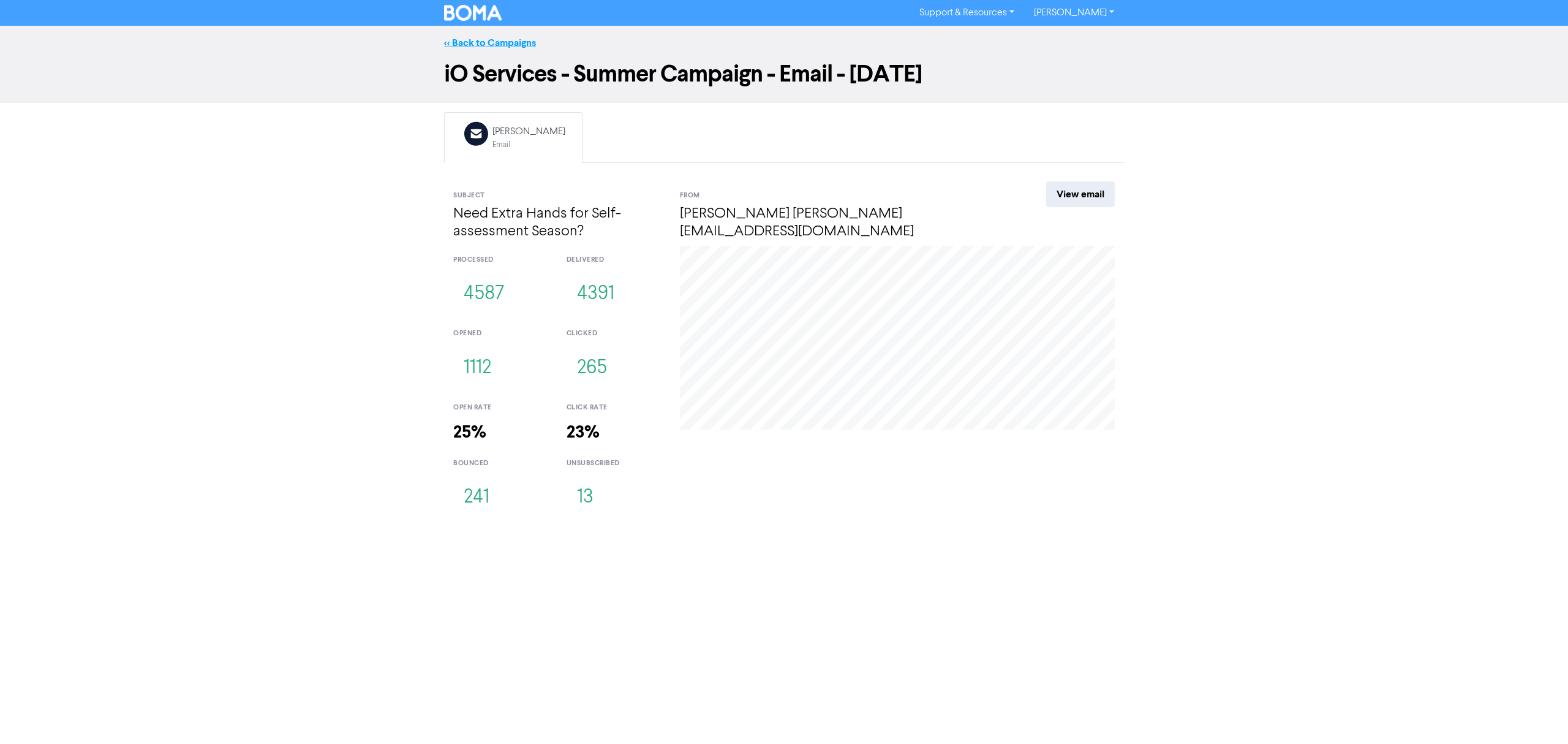
click at [501, 37] on link "<< Back to Campaigns" at bounding box center [490, 43] width 92 height 12
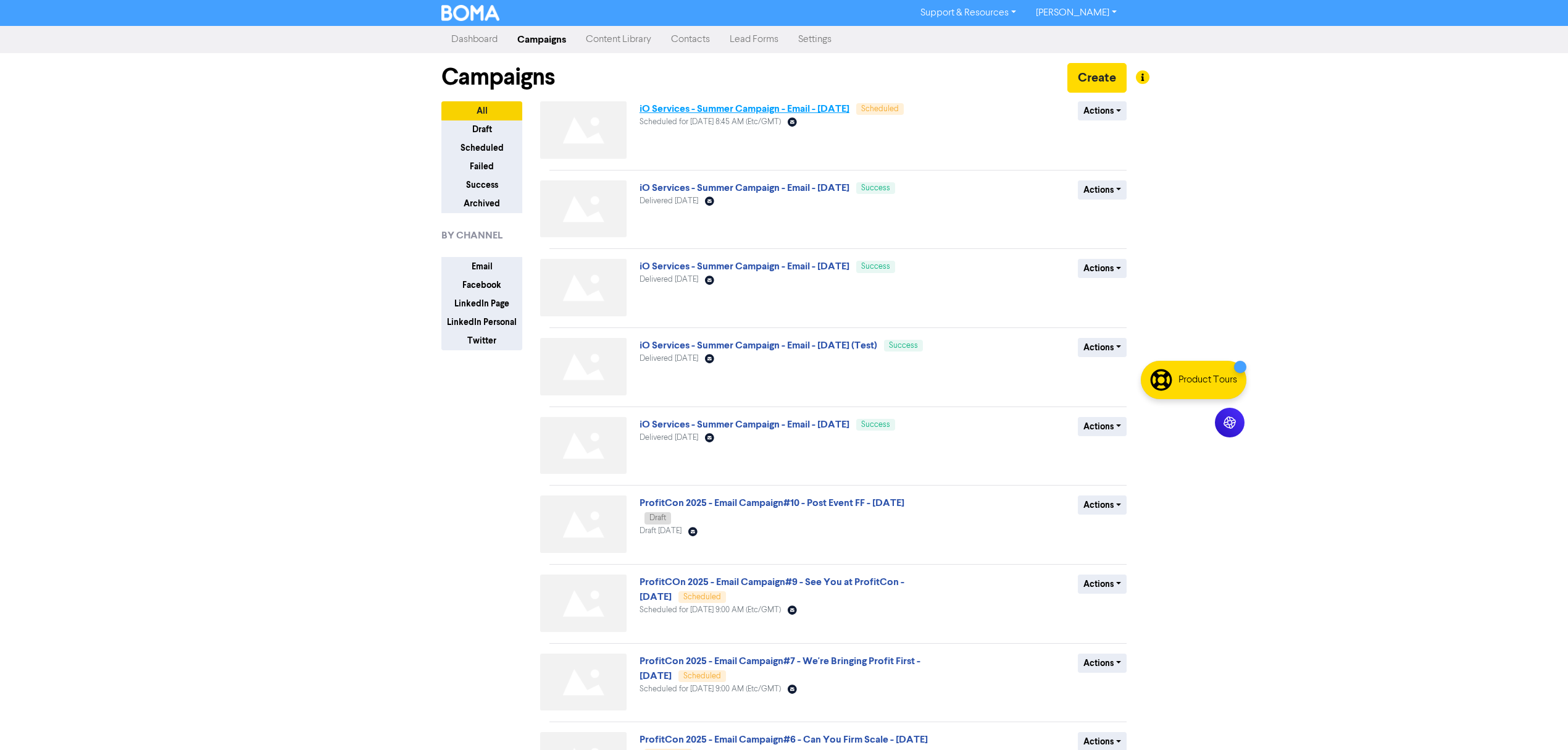
click at [775, 107] on link "iO Services - Summer Campaign - Email - [DATE]" at bounding box center [744, 109] width 210 height 12
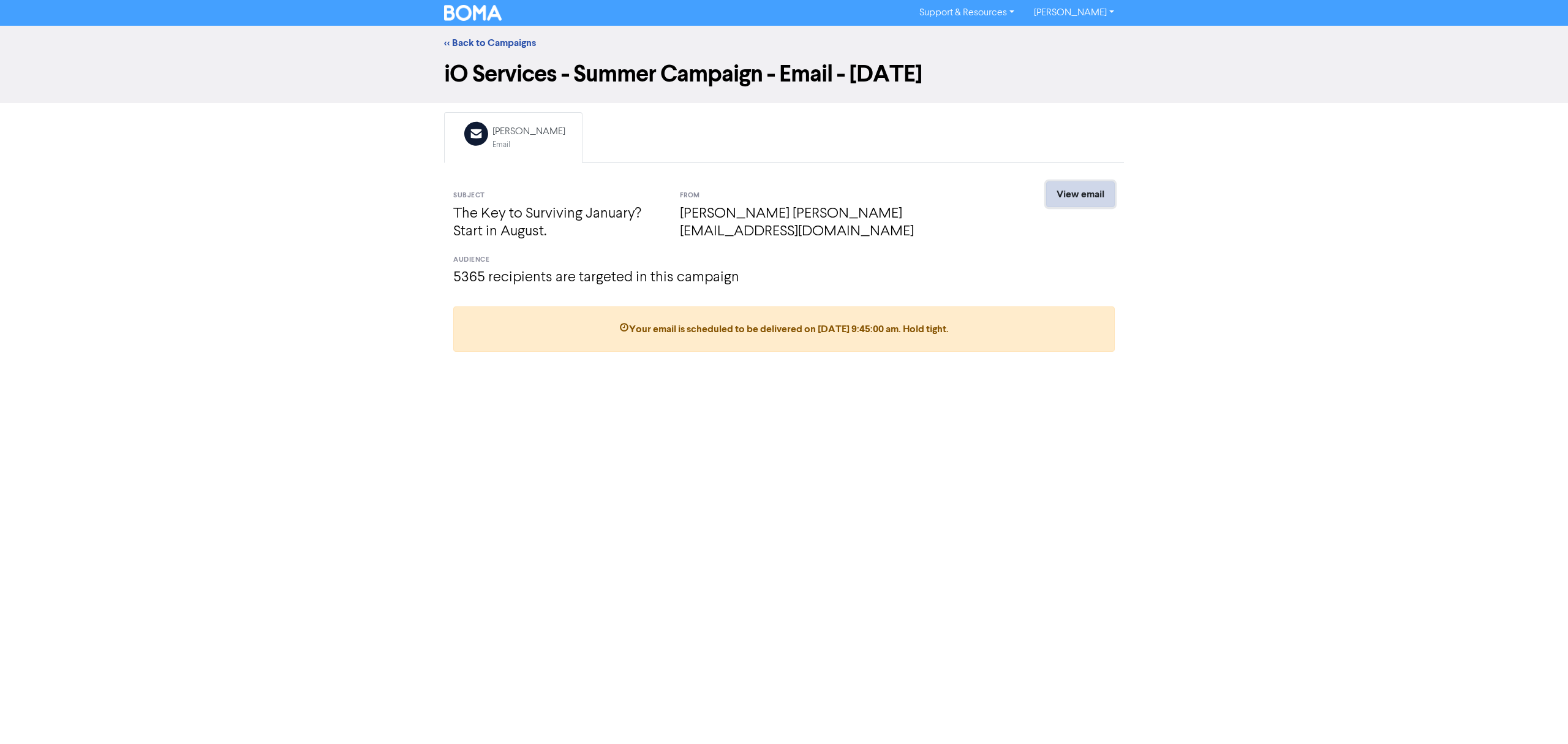
click at [1091, 191] on link "View email" at bounding box center [1081, 194] width 69 height 26
click at [490, 38] on link "<< Back to Campaigns" at bounding box center [490, 43] width 92 height 12
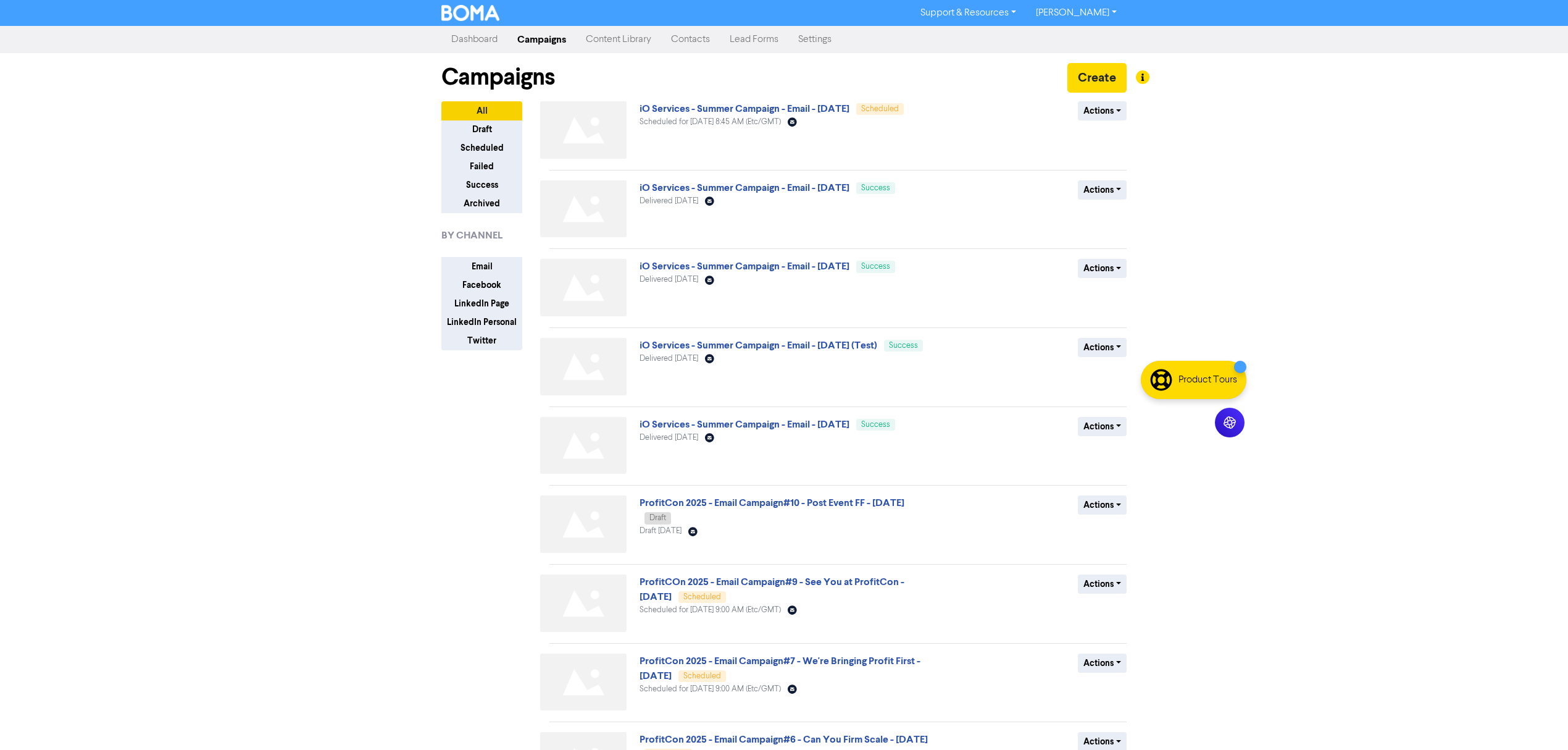
click at [1074, 17] on link "[PERSON_NAME]" at bounding box center [1076, 13] width 101 height 20
click at [1080, 33] on button "Log Out" at bounding box center [1075, 36] width 98 height 15
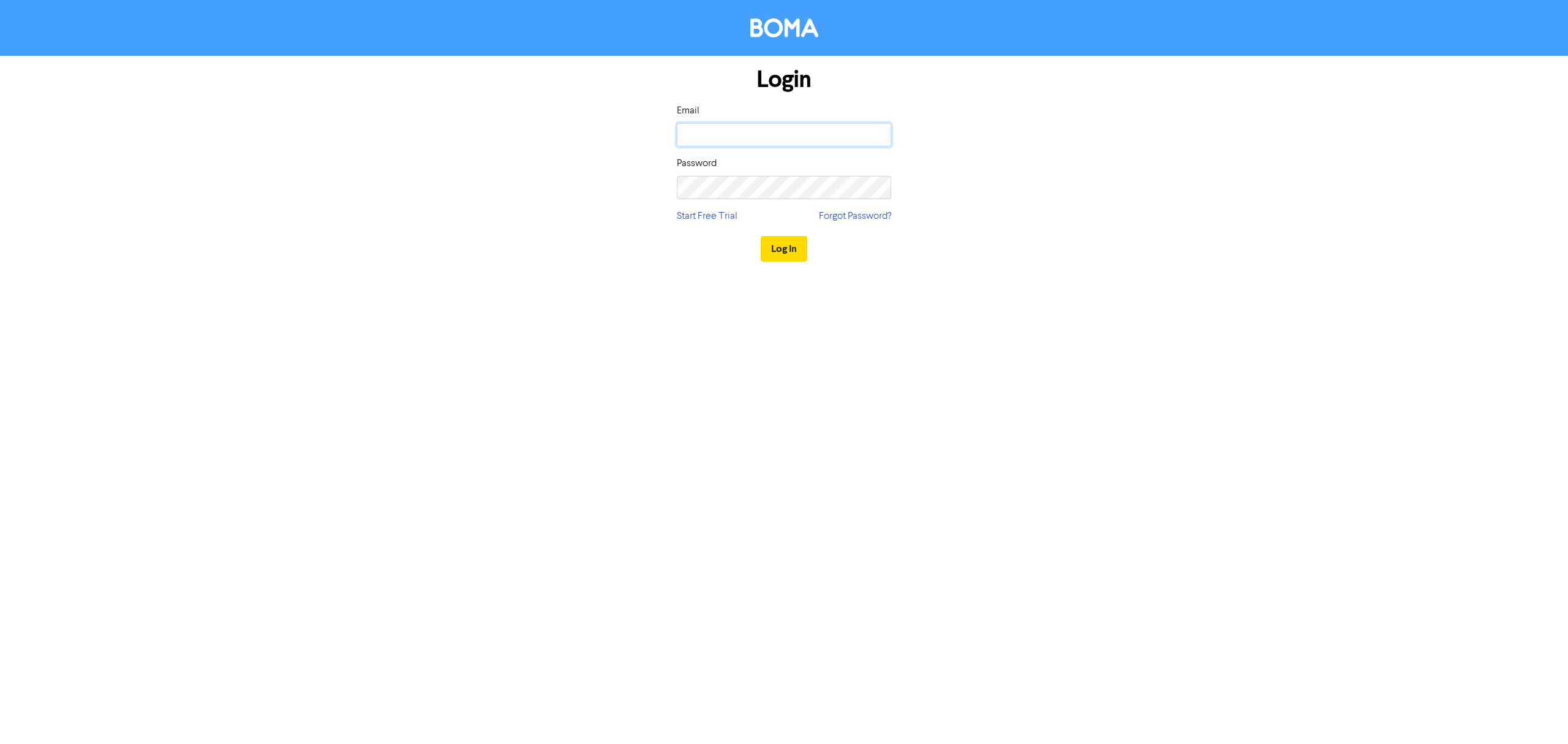
type input "[EMAIL_ADDRESS][DOMAIN_NAME]"
